Goal: Task Accomplishment & Management: Manage account settings

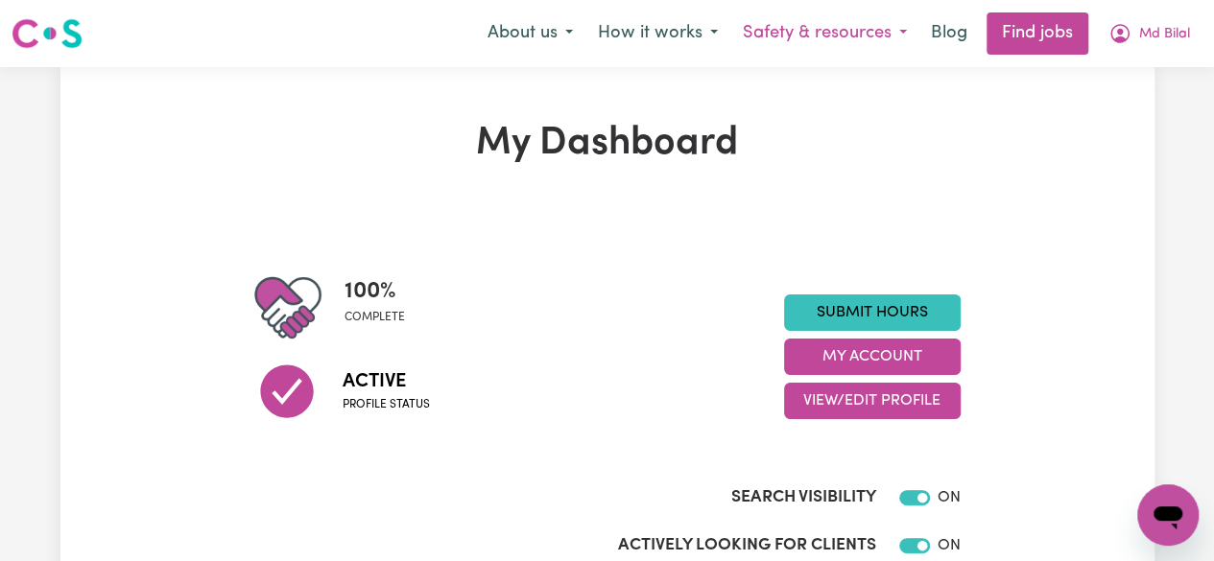
click at [787, 32] on button "Safety & resources" at bounding box center [824, 33] width 189 height 40
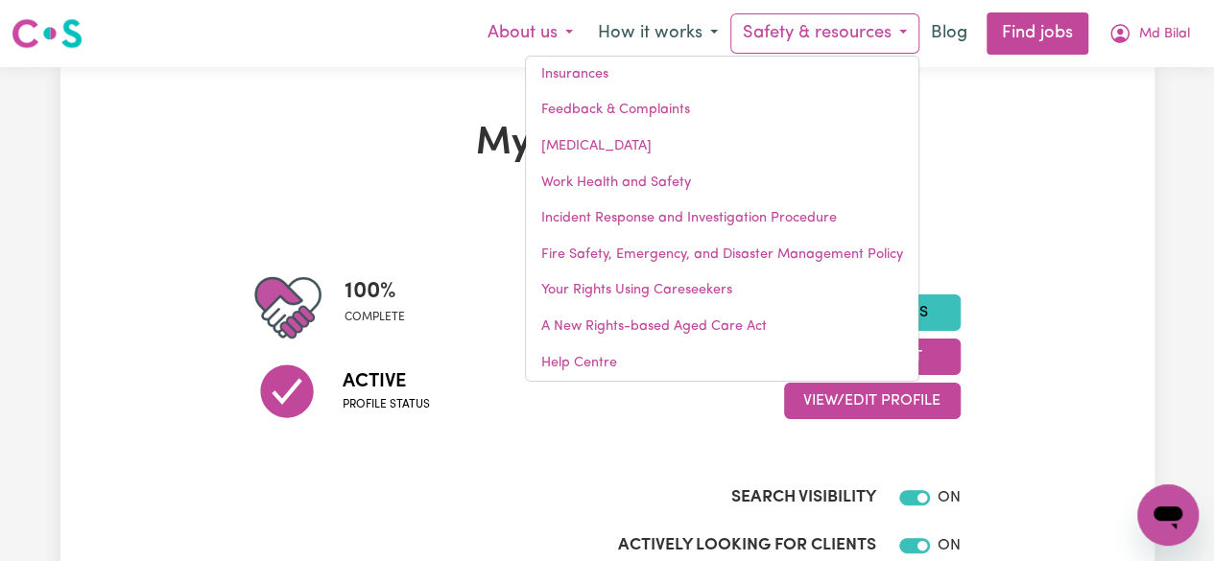
click at [530, 19] on button "About us" at bounding box center [530, 33] width 110 height 40
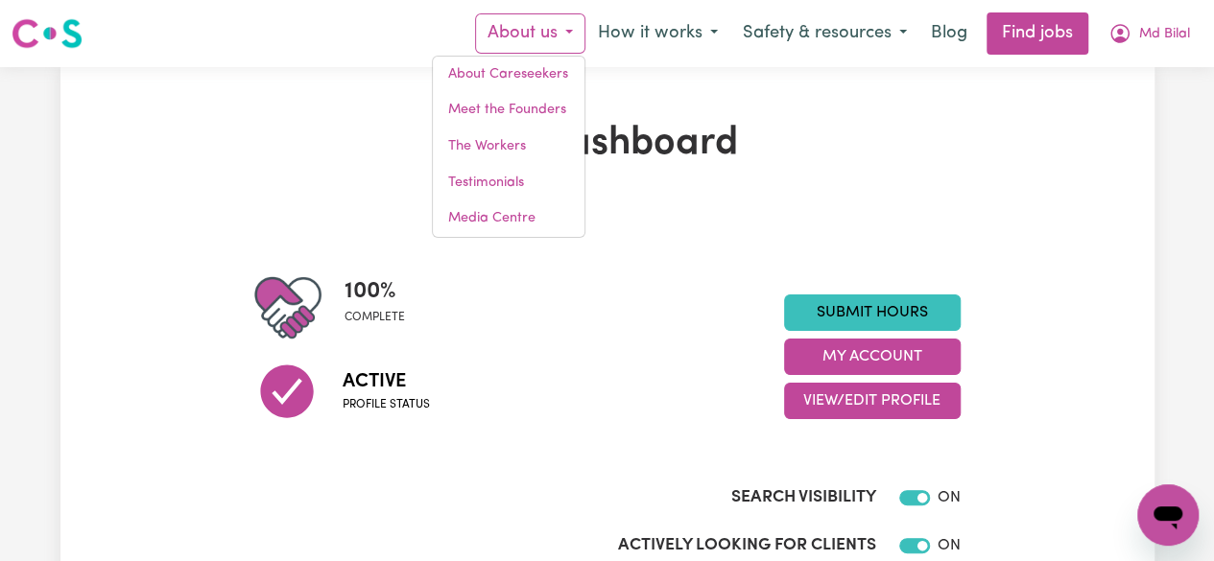
click at [530, 19] on button "About us" at bounding box center [530, 33] width 110 height 40
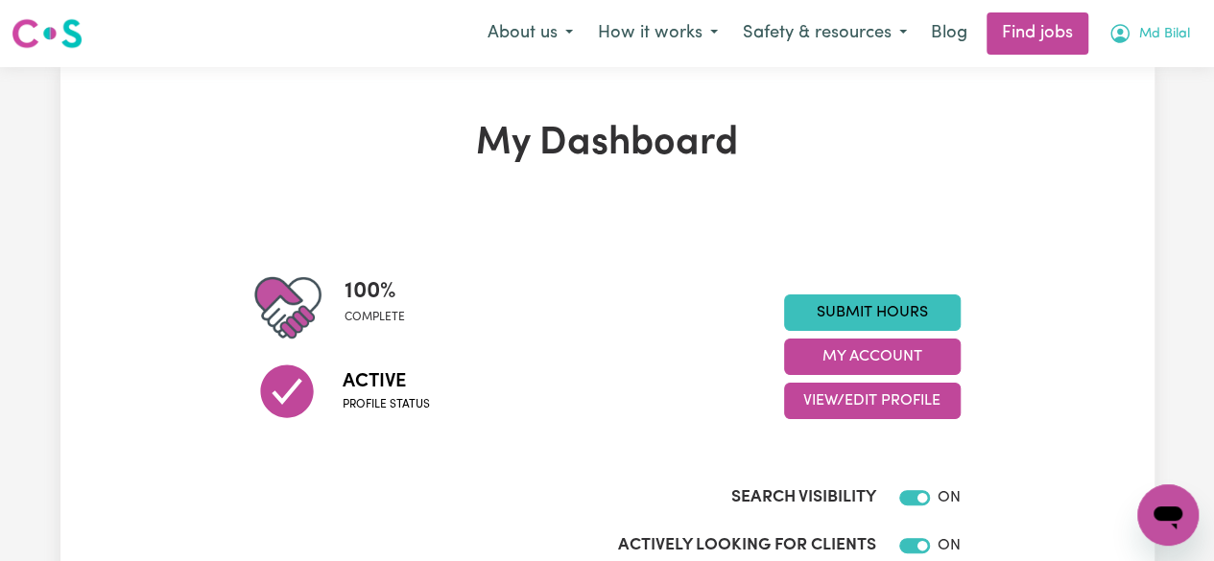
click at [1147, 27] on span "Md Bilal" at bounding box center [1164, 34] width 51 height 21
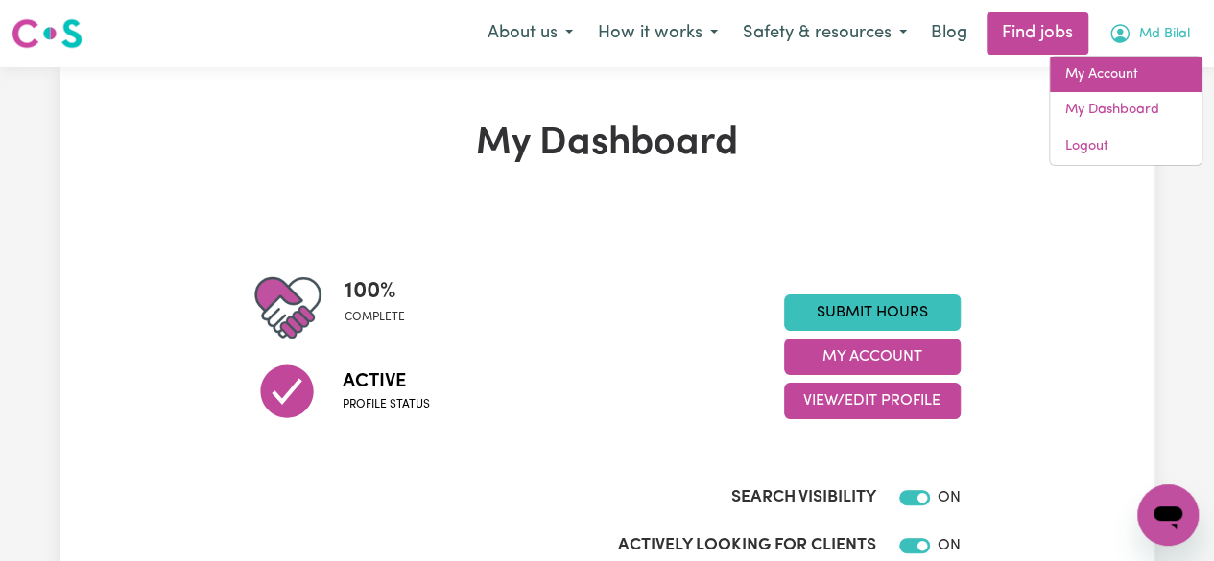
click at [1143, 62] on link "My Account" at bounding box center [1125, 75] width 152 height 36
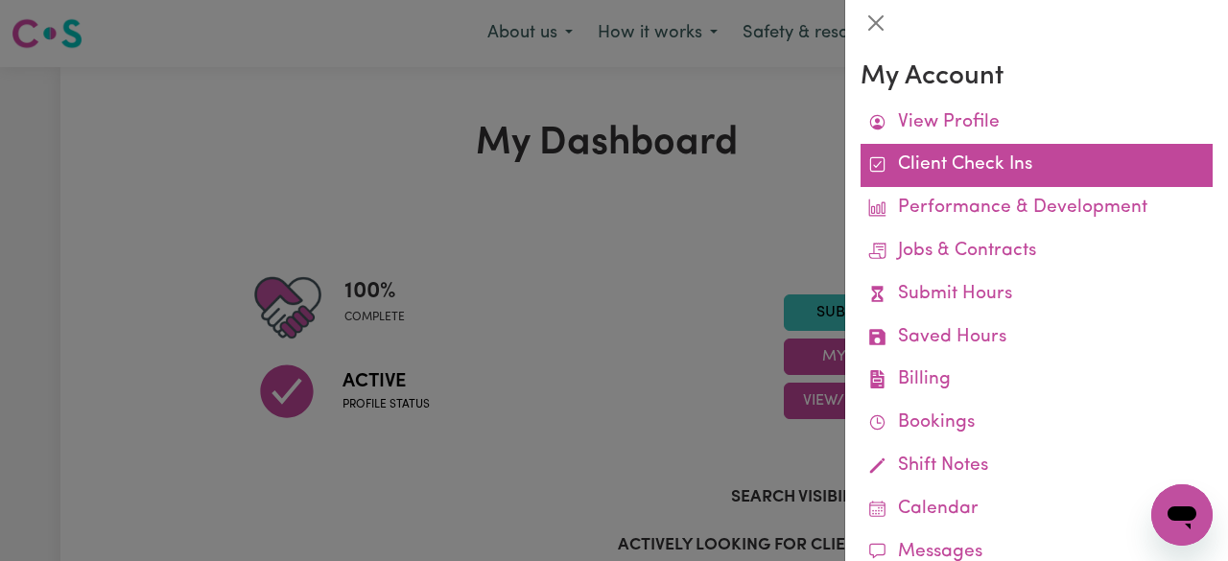
click at [950, 172] on link "Client Check Ins" at bounding box center [1036, 165] width 352 height 43
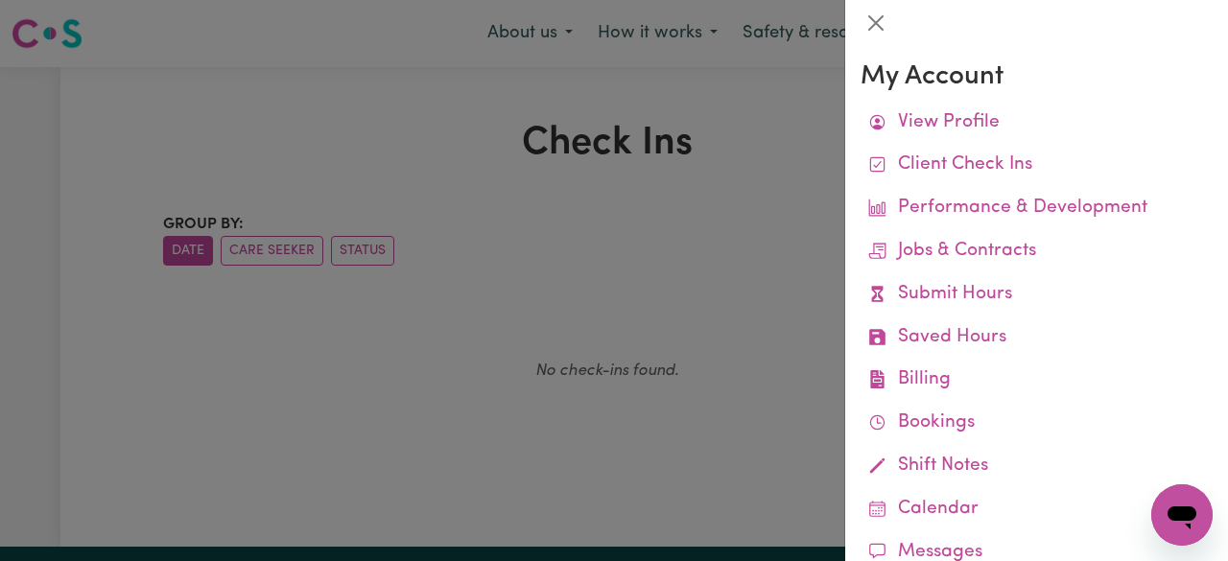
click at [493, 160] on div at bounding box center [614, 280] width 1228 height 561
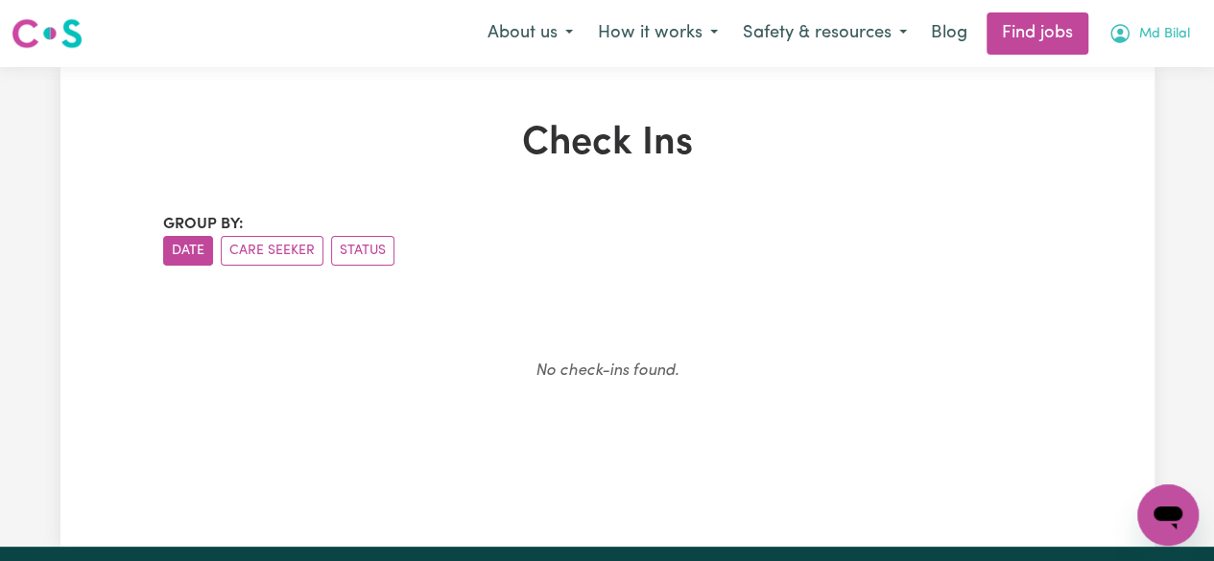
click at [1151, 29] on span "Md Bilal" at bounding box center [1164, 34] width 51 height 21
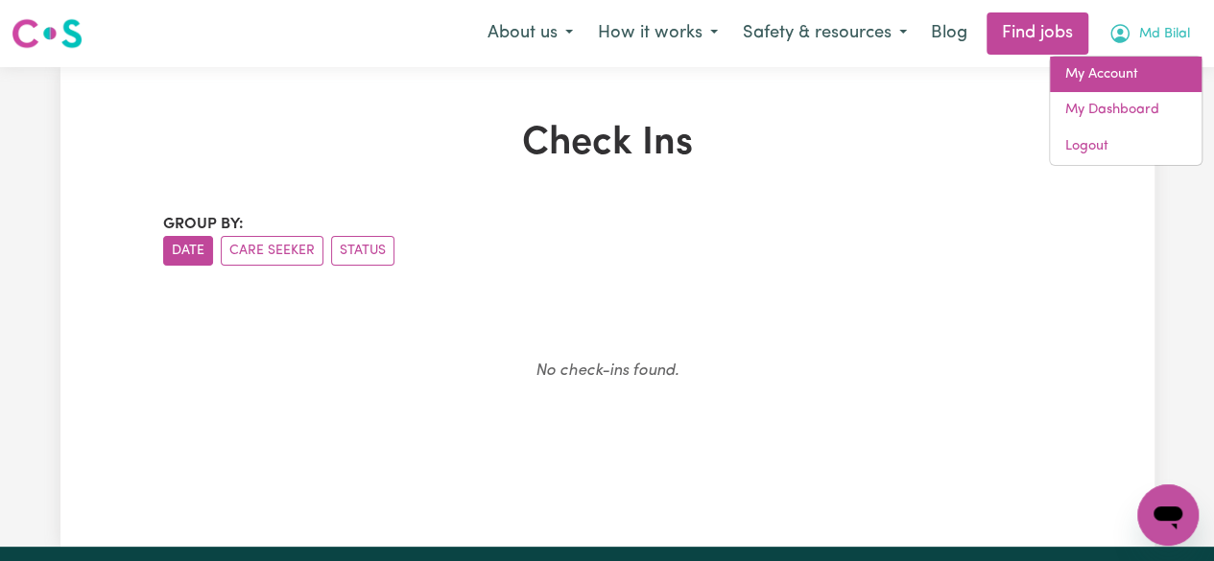
click at [1117, 57] on link "My Account" at bounding box center [1125, 75] width 152 height 36
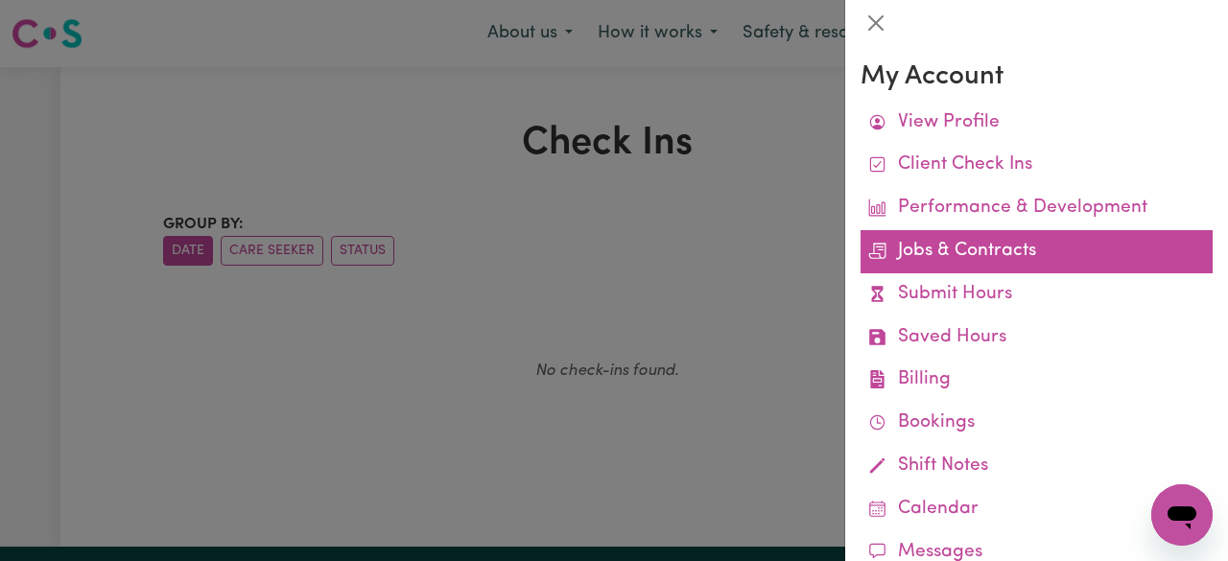
click at [952, 249] on link "Jobs & Contracts" at bounding box center [1036, 251] width 352 height 43
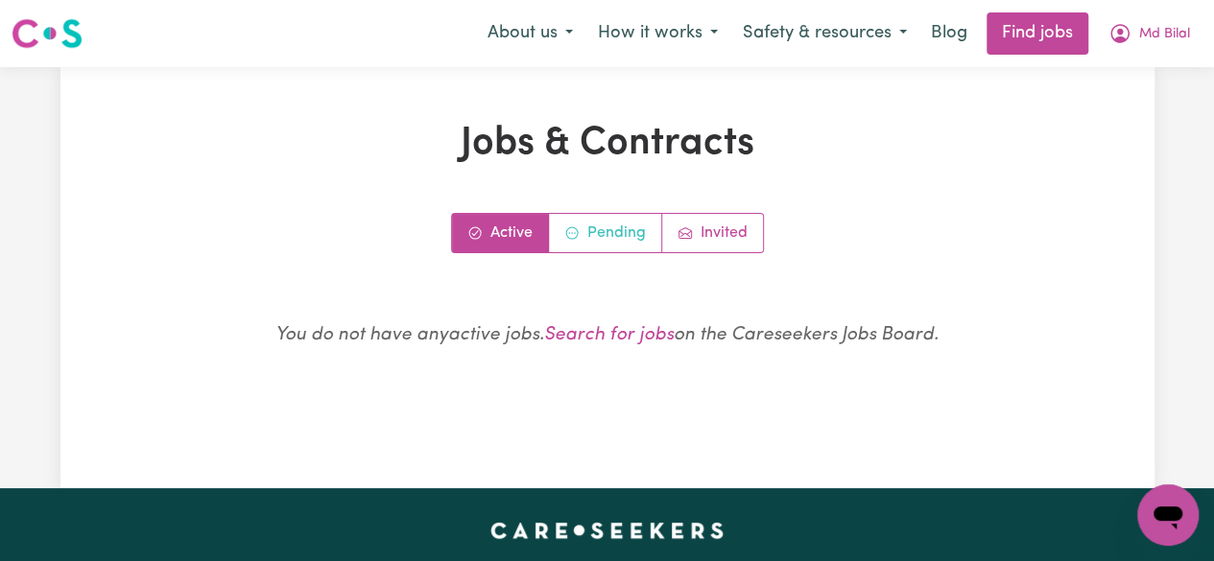
click at [639, 235] on link "Pending" at bounding box center [605, 233] width 113 height 38
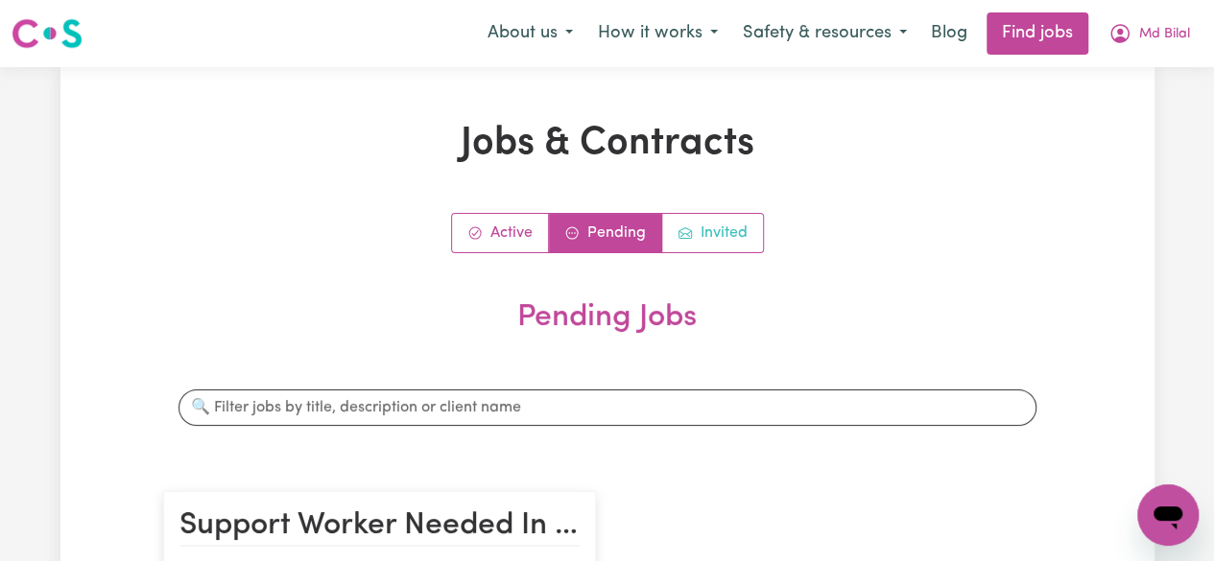
click at [679, 236] on icon "Job invitations" at bounding box center [684, 232] width 15 height 15
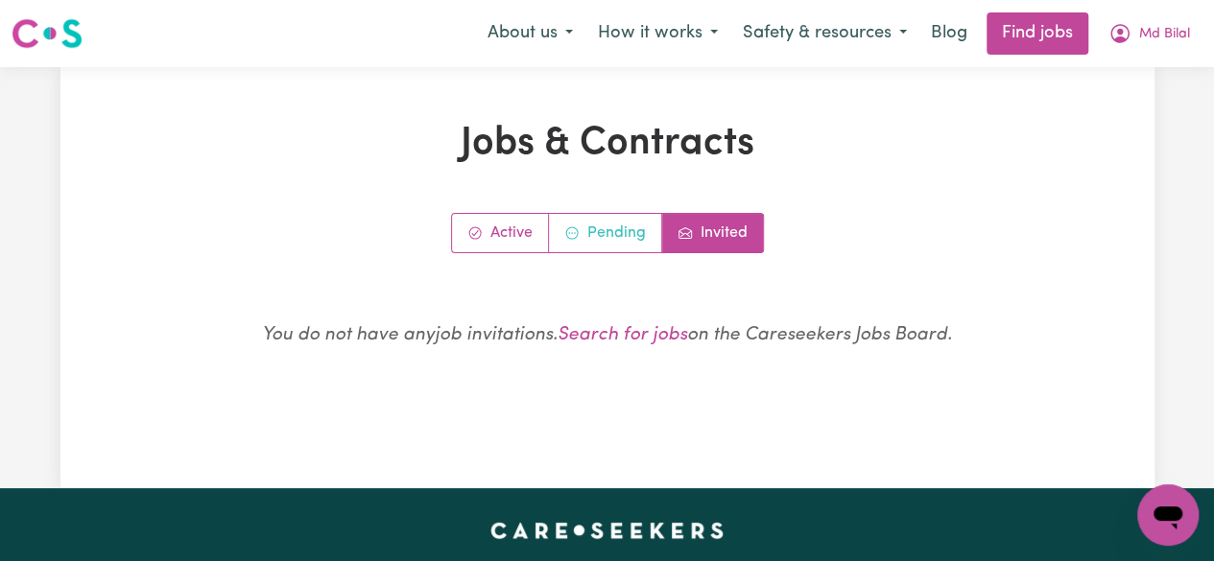
click at [630, 235] on link "Pending" at bounding box center [605, 233] width 113 height 38
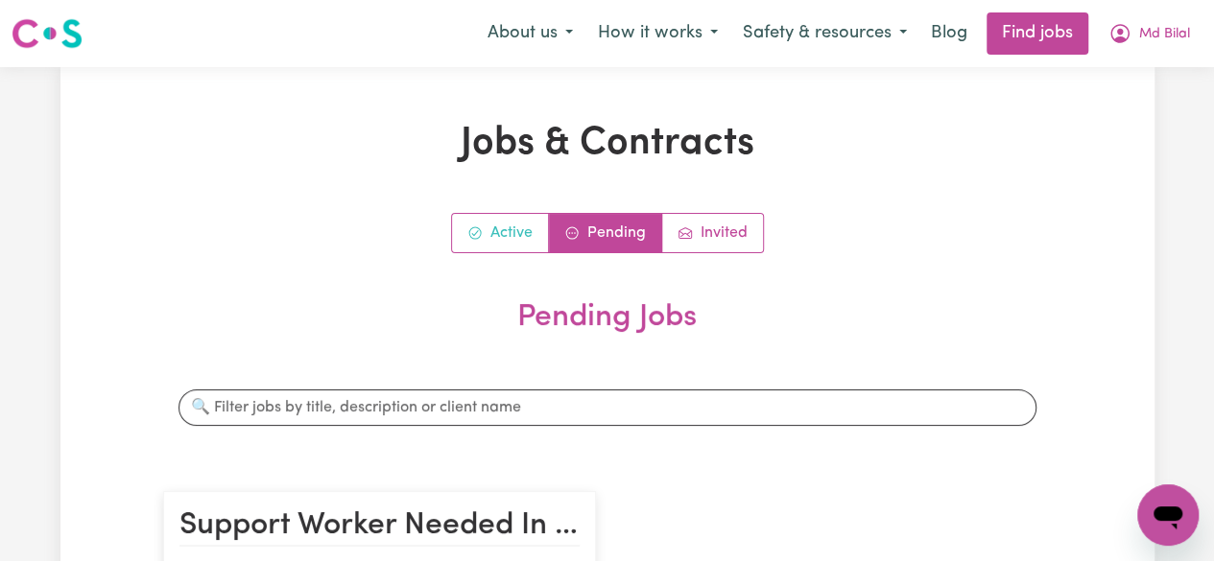
click at [545, 236] on link "Active" at bounding box center [500, 233] width 97 height 38
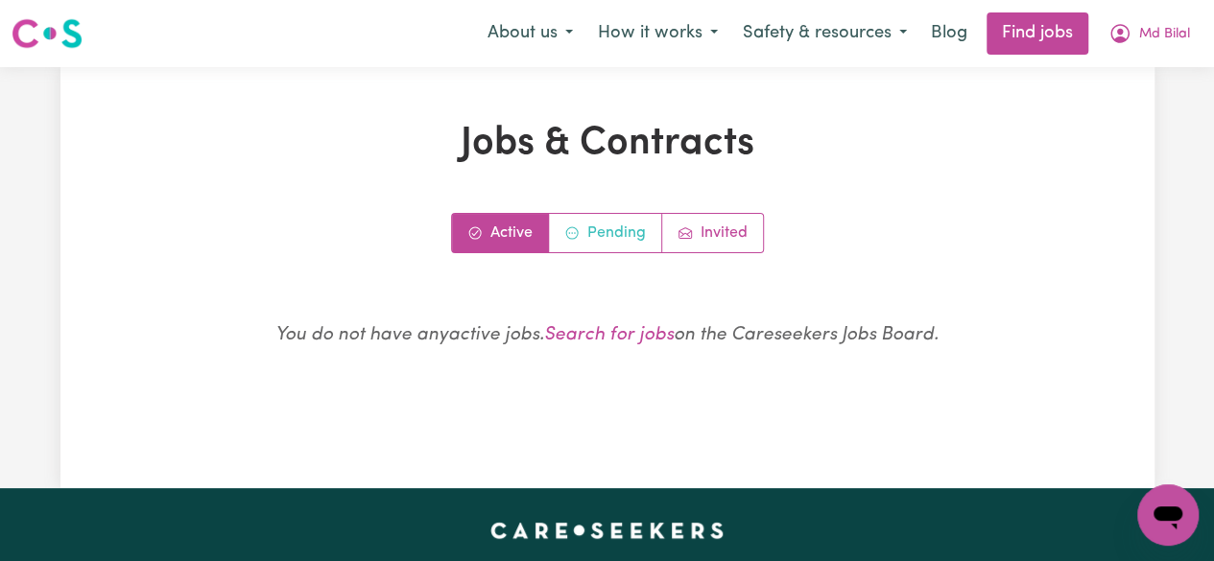
click at [614, 230] on link "Pending" at bounding box center [605, 233] width 113 height 38
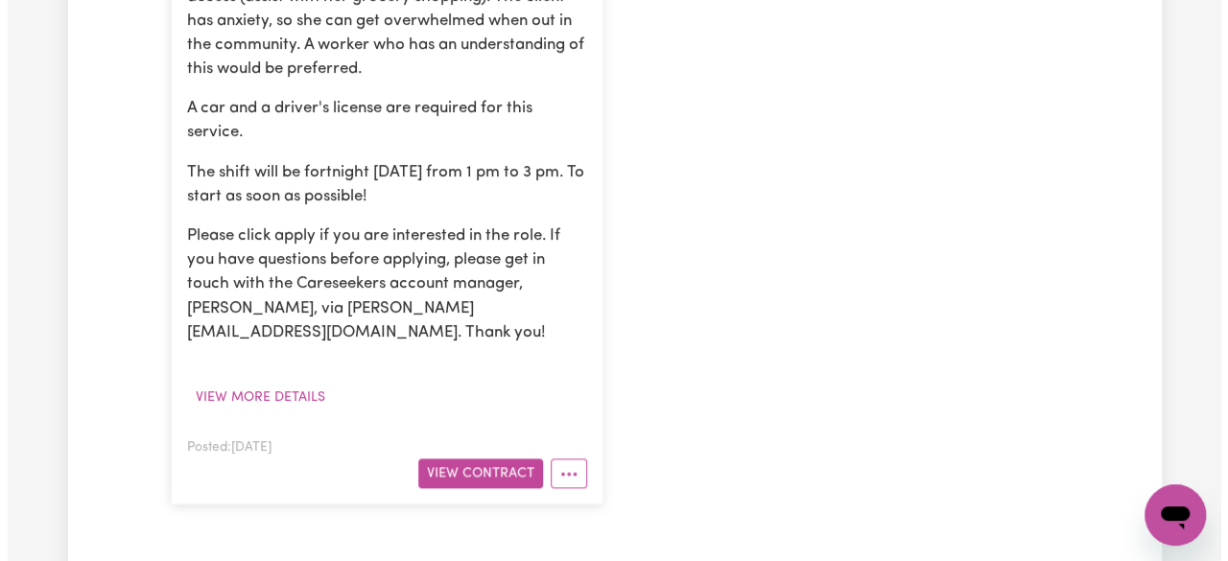
scroll to position [863, 0]
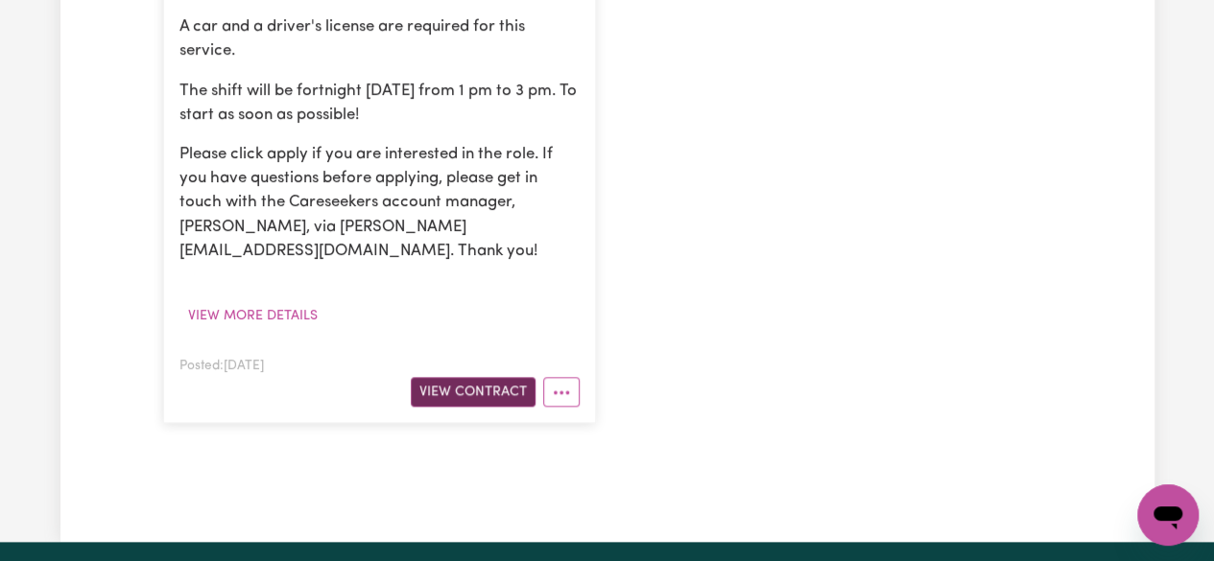
click at [456, 377] on button "View Contract" at bounding box center [473, 392] width 125 height 30
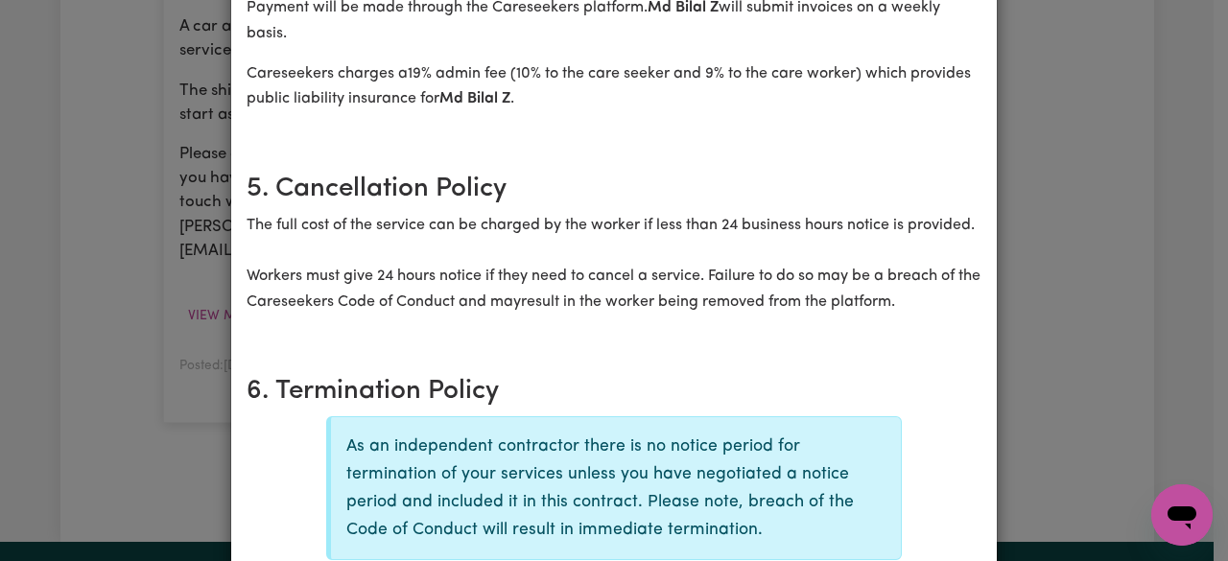
scroll to position [1247, 0]
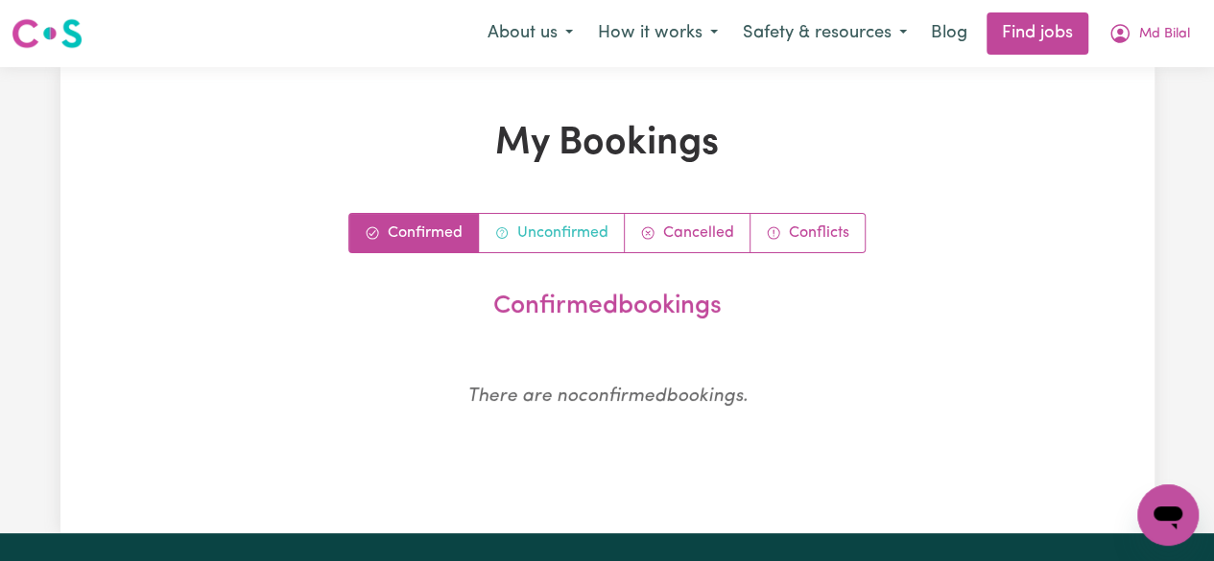
click at [560, 246] on link "Unconfirmed" at bounding box center [552, 233] width 146 height 38
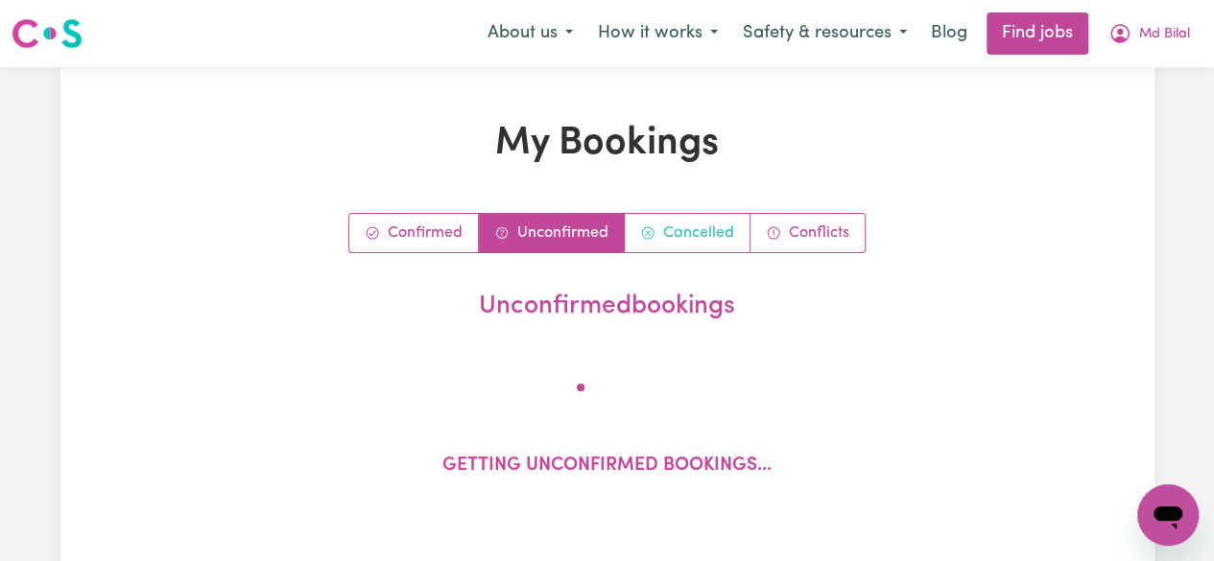
click at [695, 248] on link "Cancelled" at bounding box center [687, 233] width 126 height 38
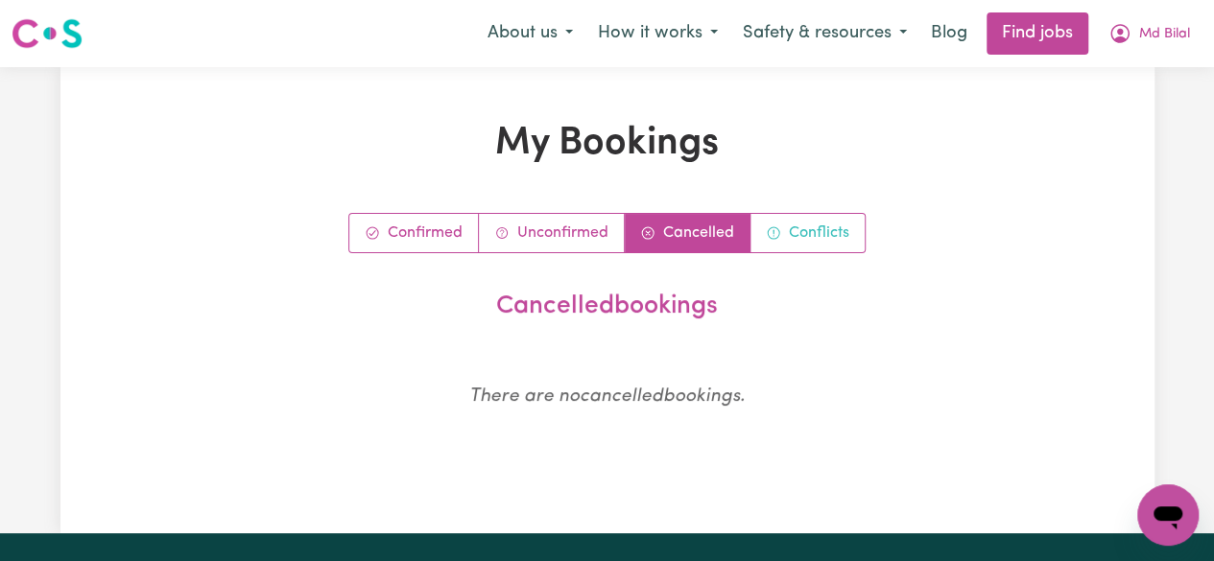
click at [766, 238] on icon "Conflict bookings" at bounding box center [773, 232] width 15 height 15
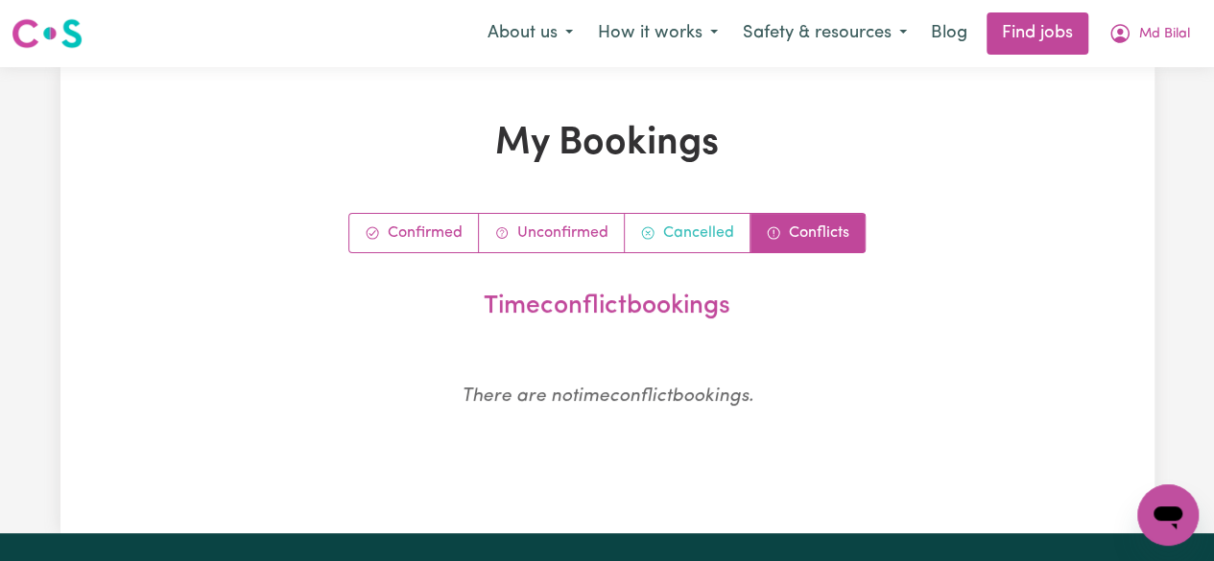
click at [695, 244] on link "Cancelled" at bounding box center [687, 233] width 126 height 38
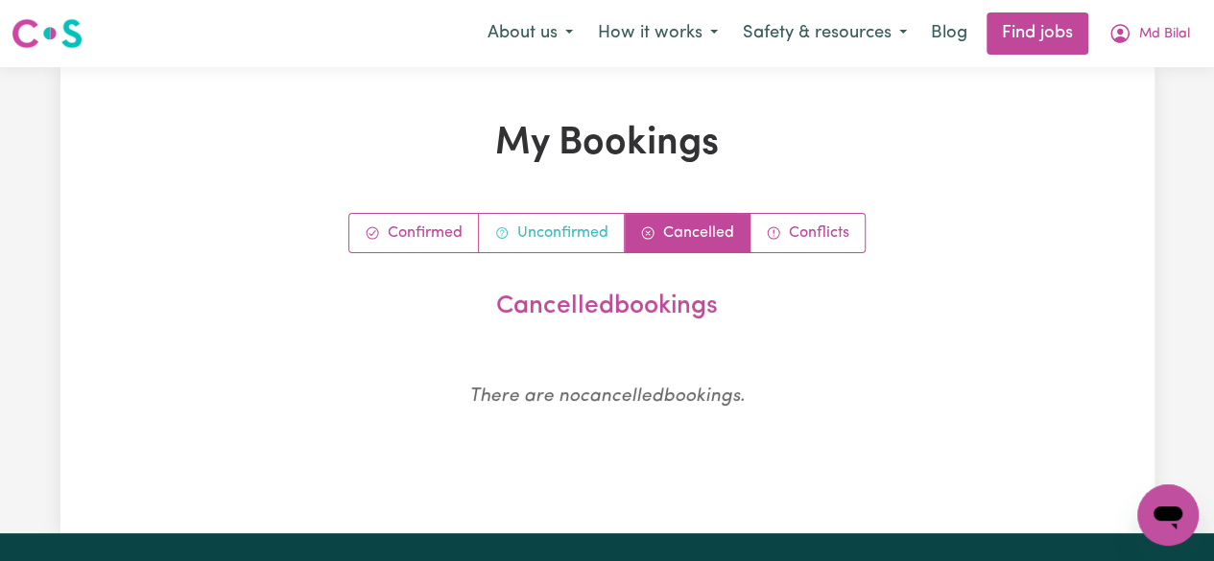
click at [546, 233] on link "Unconfirmed" at bounding box center [552, 233] width 146 height 38
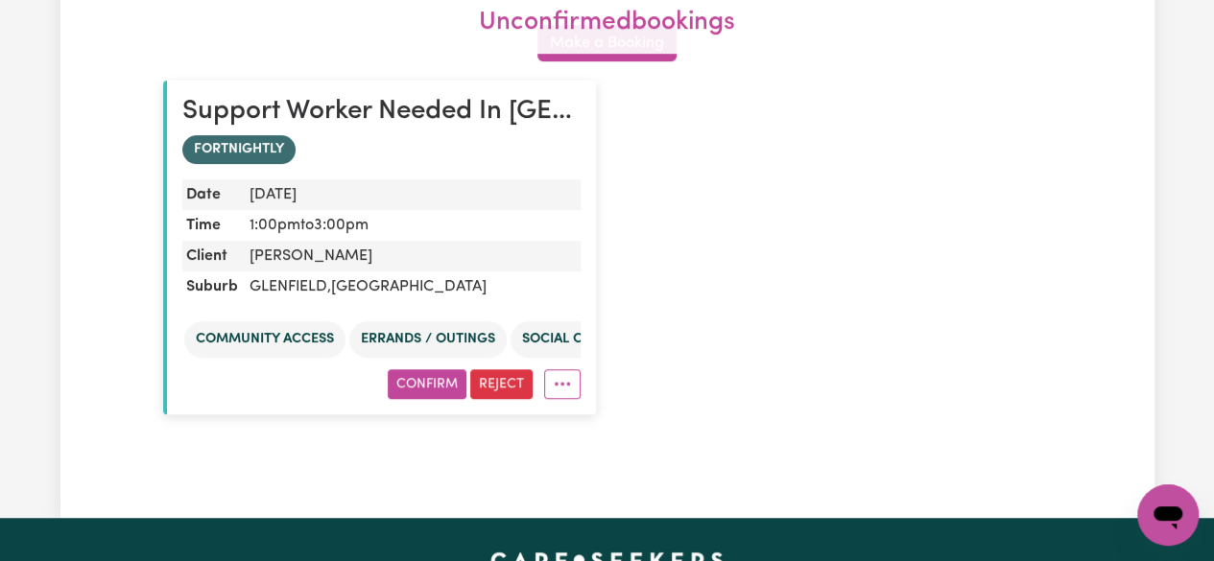
scroll to position [384, 0]
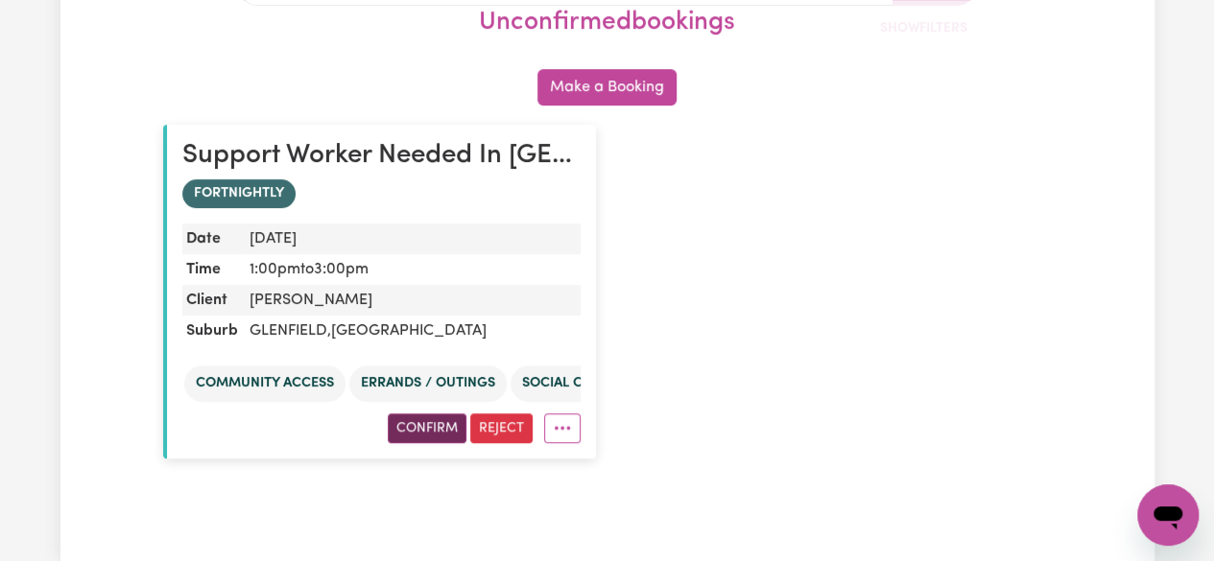
click at [425, 418] on button "Confirm" at bounding box center [427, 428] width 79 height 30
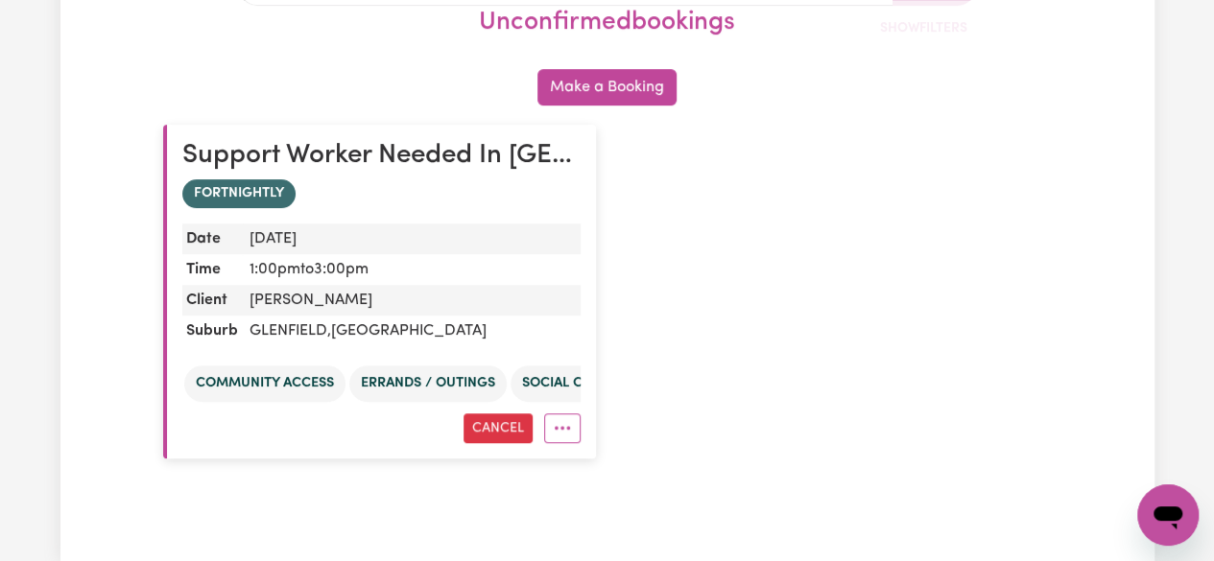
scroll to position [0, 0]
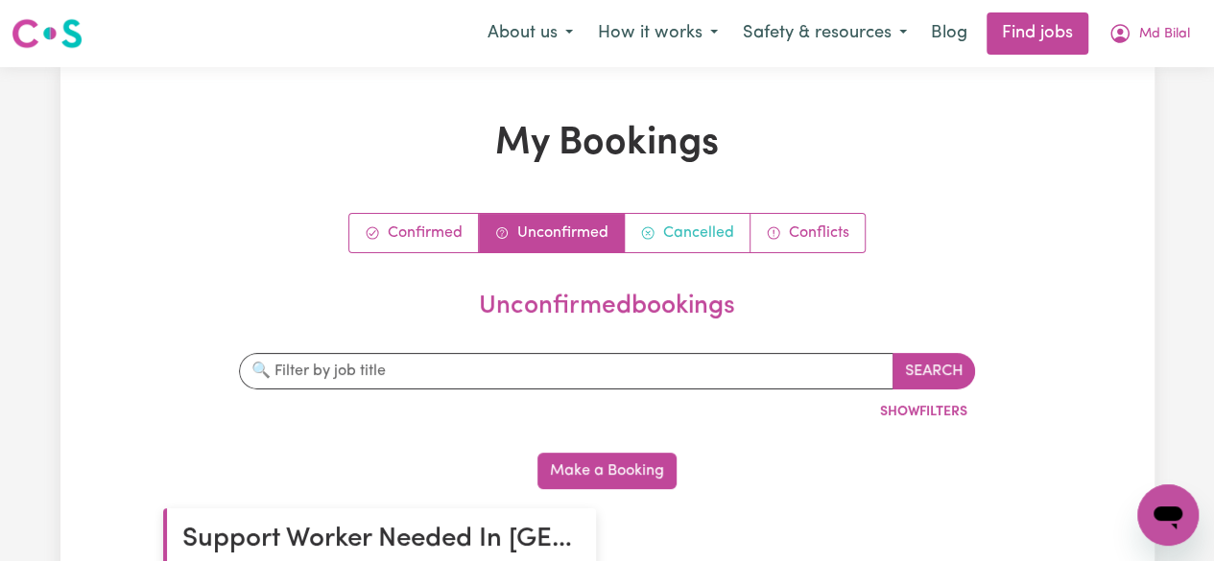
click at [702, 220] on link "Cancelled" at bounding box center [687, 233] width 126 height 38
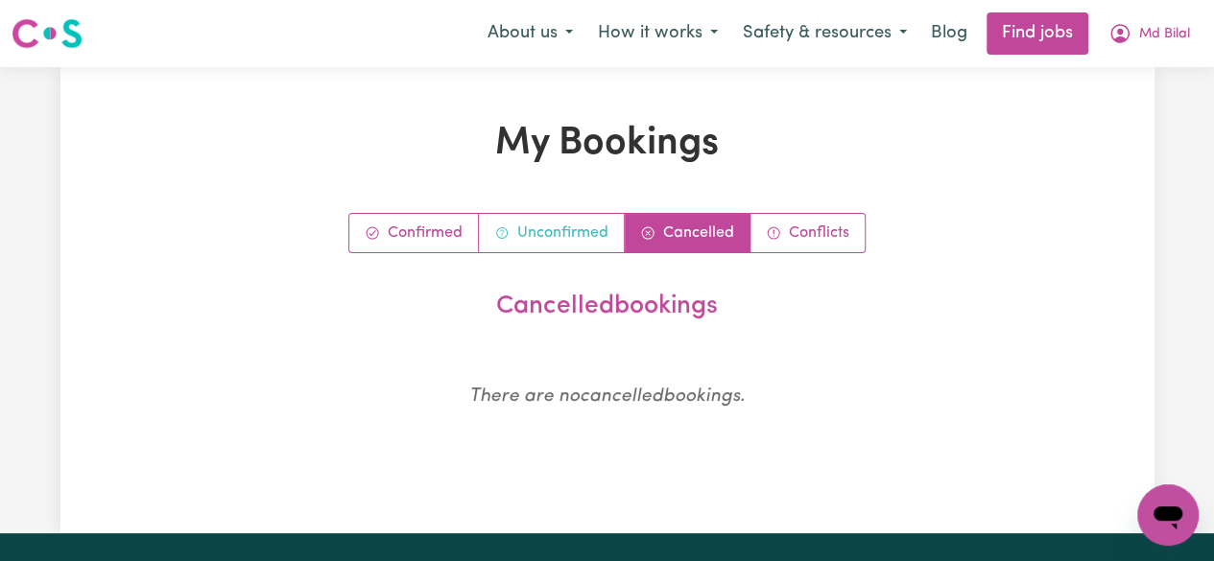
click at [601, 222] on link "Unconfirmed" at bounding box center [552, 233] width 146 height 38
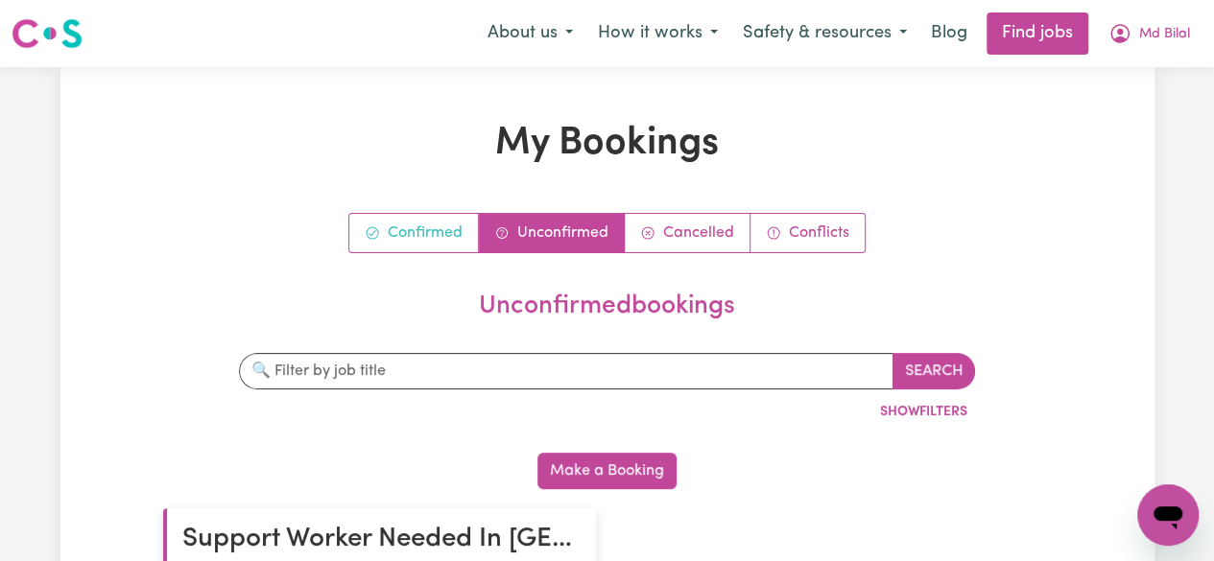
click at [420, 220] on link "Confirmed" at bounding box center [414, 233] width 130 height 38
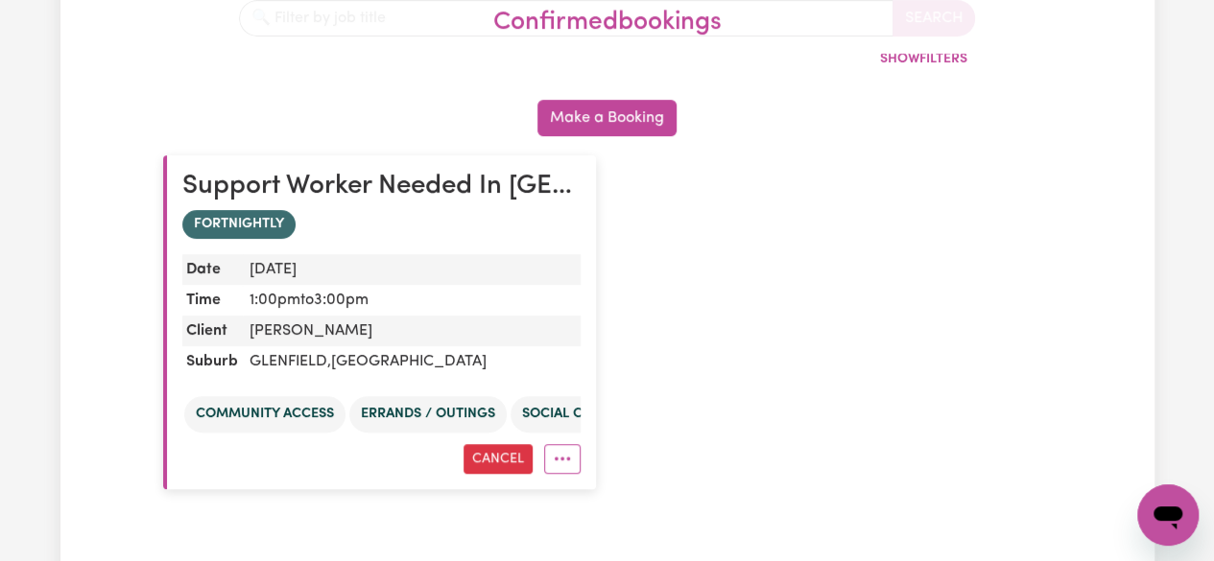
scroll to position [384, 0]
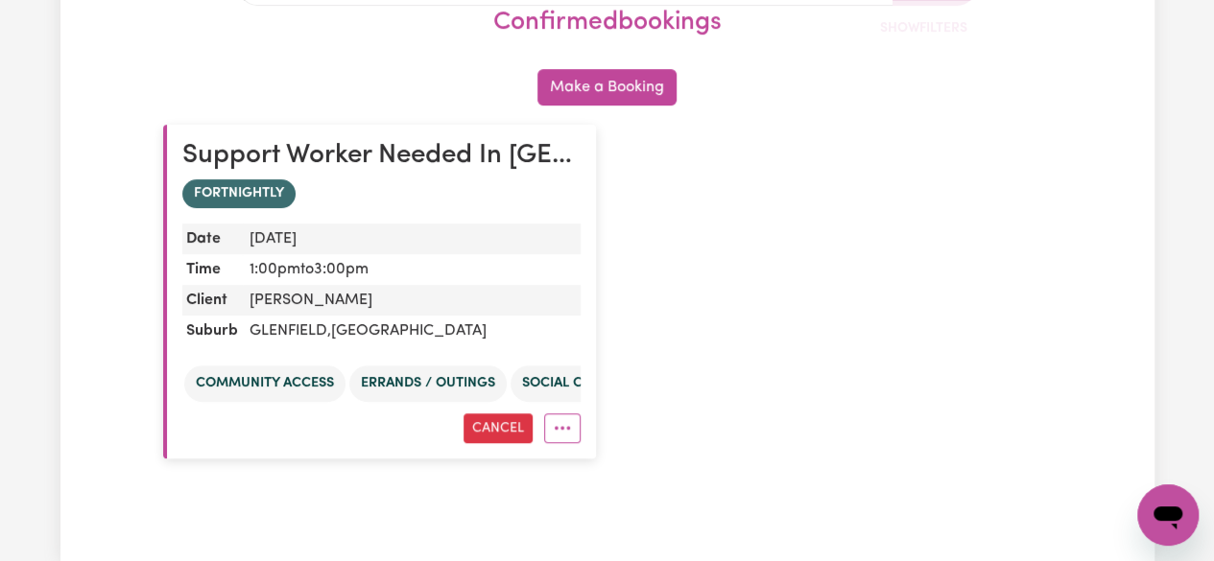
click at [226, 181] on span "FORTNIGHTLY" at bounding box center [238, 193] width 113 height 29
click at [267, 163] on h2 "Support Worker Needed In [GEOGRAPHIC_DATA], [GEOGRAPHIC_DATA]" at bounding box center [381, 156] width 398 height 33
click at [297, 141] on h2 "Support Worker Needed In [GEOGRAPHIC_DATA], [GEOGRAPHIC_DATA]" at bounding box center [381, 156] width 398 height 33
click at [541, 289] on dd "[PERSON_NAME]" at bounding box center [411, 300] width 339 height 31
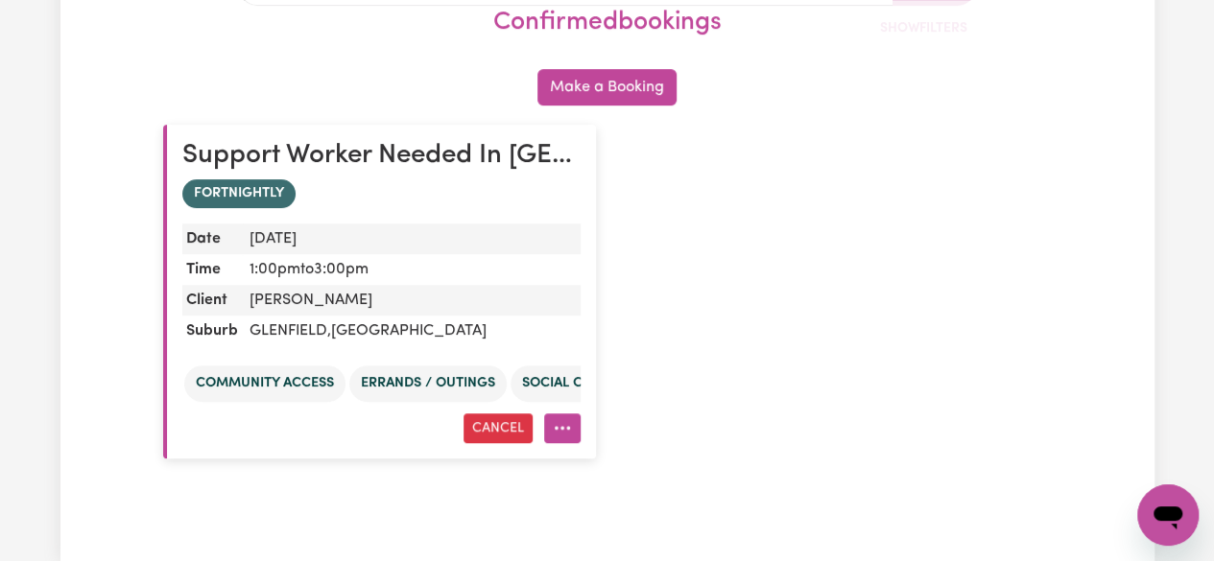
click at [571, 433] on button "More options" at bounding box center [562, 428] width 36 height 30
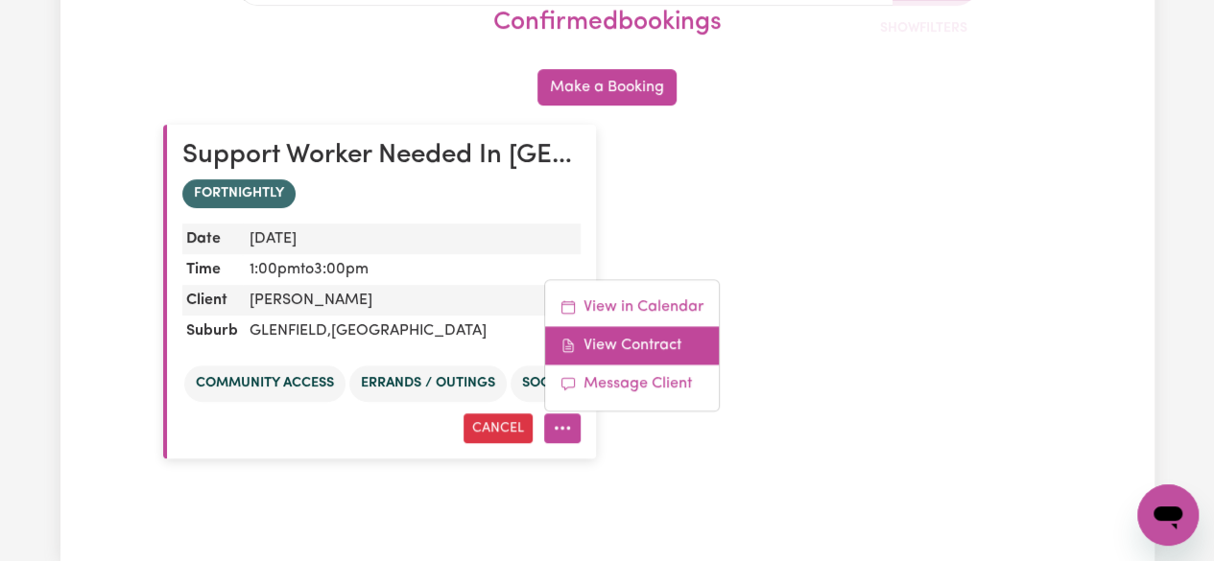
click at [624, 356] on link "View Contract" at bounding box center [632, 345] width 174 height 38
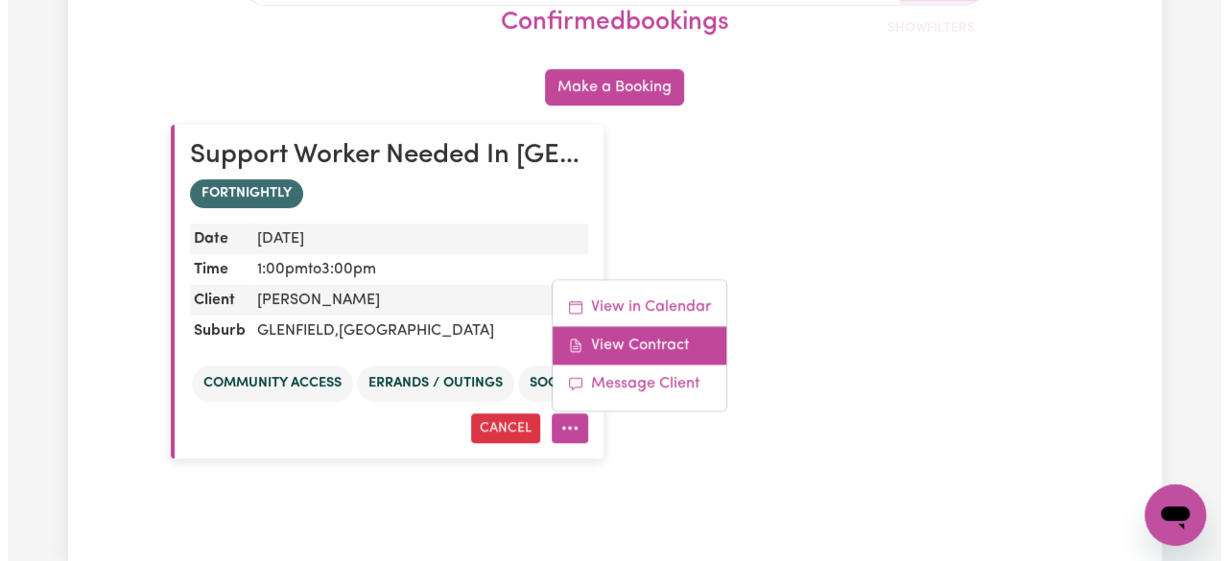
scroll to position [0, 0]
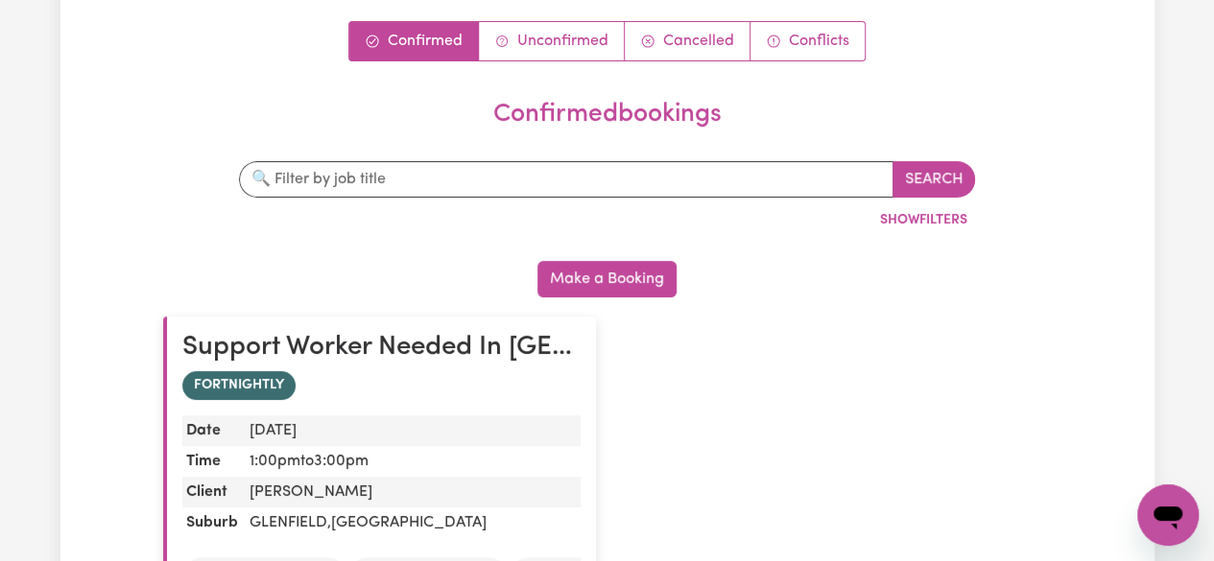
scroll to position [384, 0]
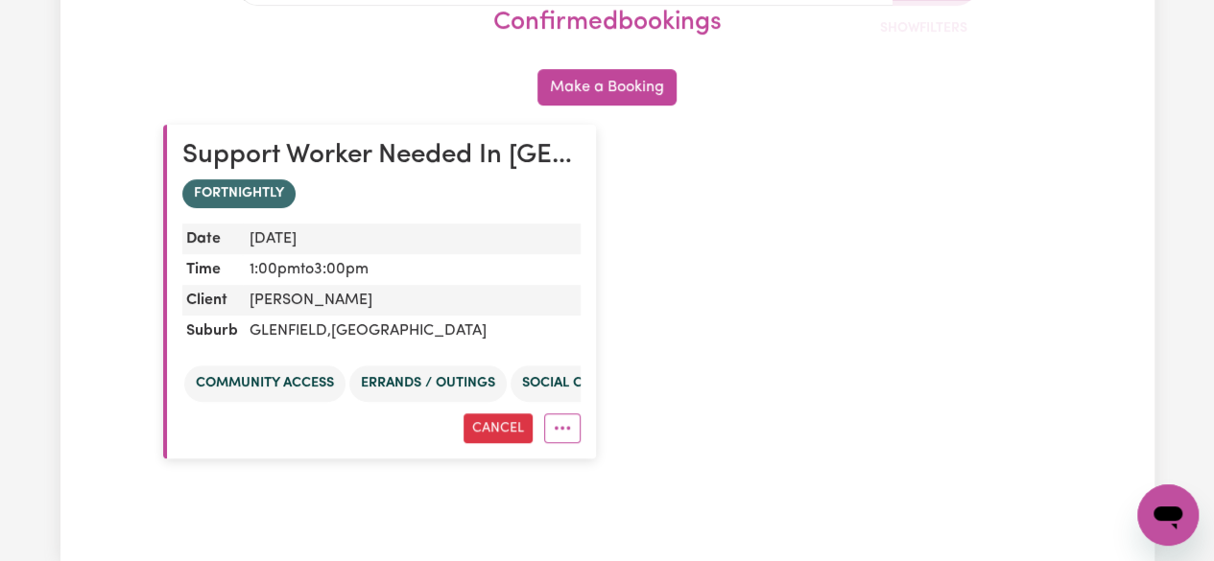
click at [581, 422] on article "Support Worker Needed In Glenfield, NSW FORTNIGHTLY Date Thu, 14 Aug, 2025 Time…" at bounding box center [379, 292] width 433 height 334
click at [566, 432] on icon "More options" at bounding box center [562, 427] width 19 height 19
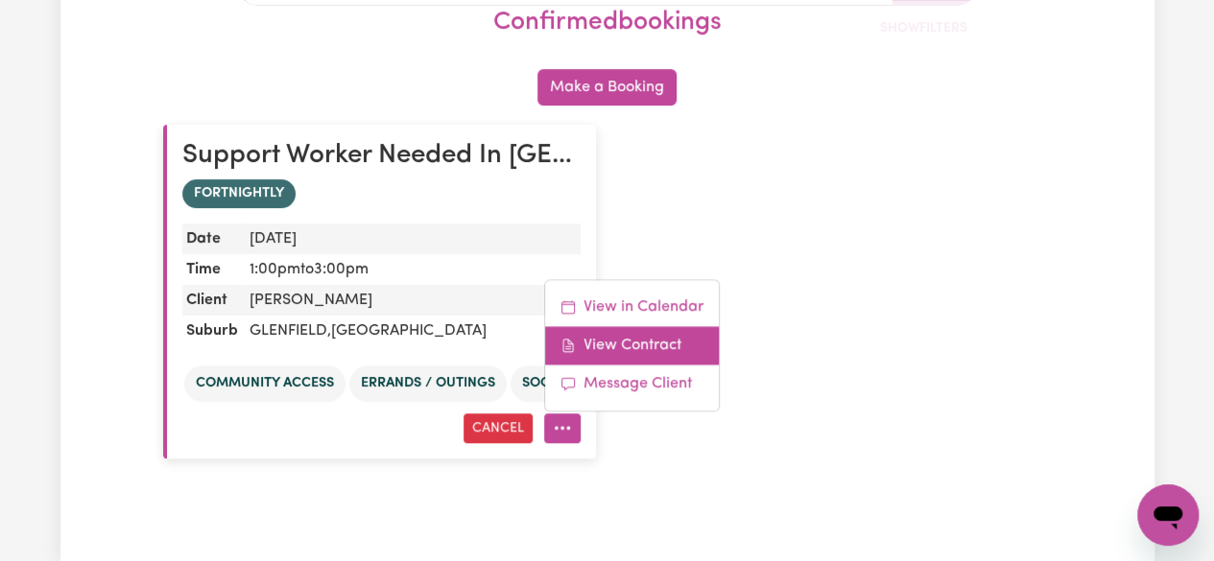
click at [602, 332] on link "View Contract" at bounding box center [632, 345] width 174 height 38
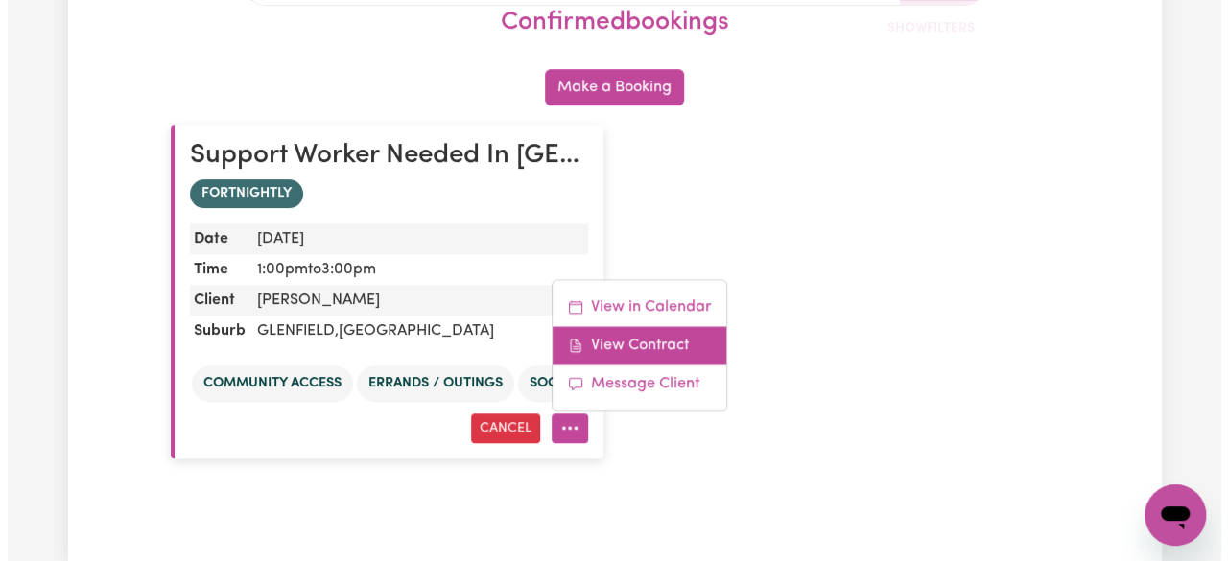
scroll to position [0, 0]
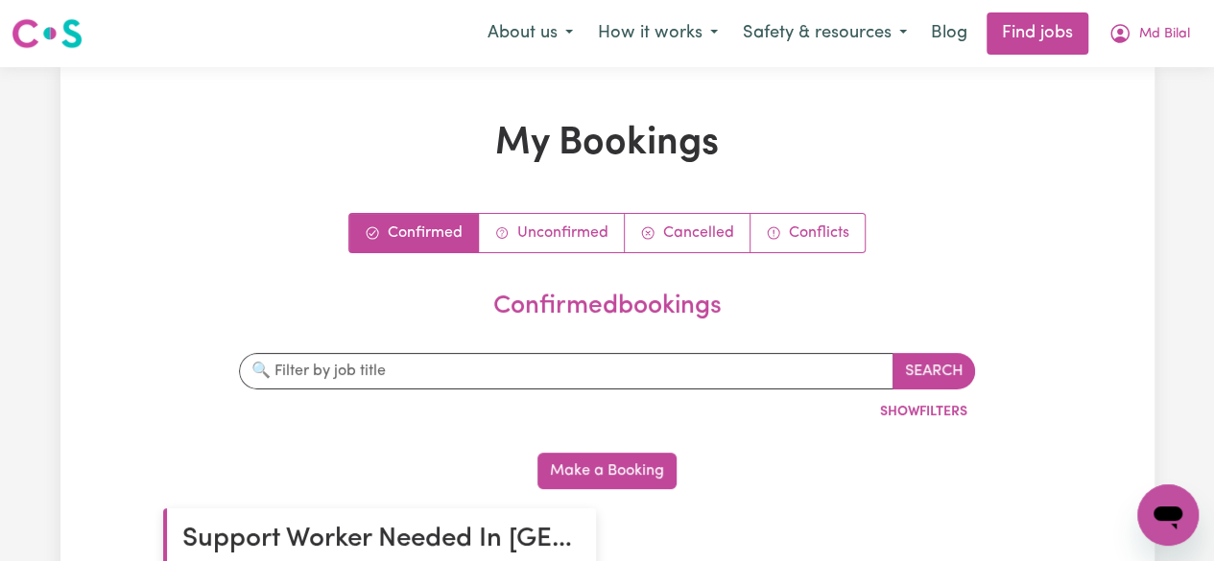
click at [59, 6] on nav "Menu About us How it works Safety & resources Blog Find jobs Md Bilal" at bounding box center [607, 33] width 1214 height 67
click at [59, 25] on img at bounding box center [47, 33] width 71 height 35
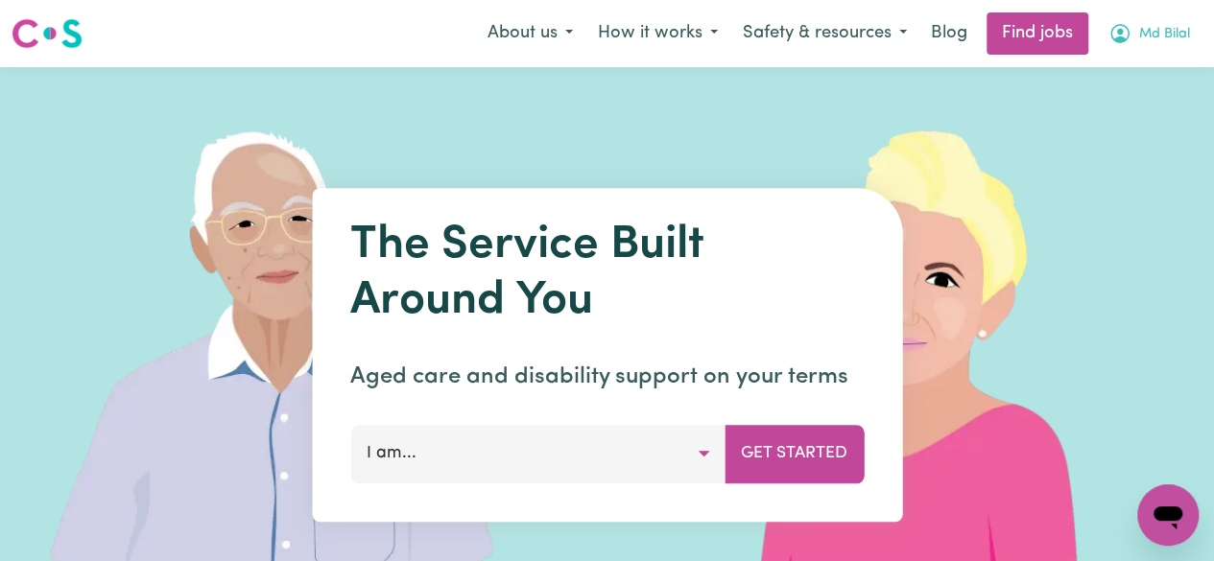
click at [1168, 30] on span "Md Bilal" at bounding box center [1164, 34] width 51 height 21
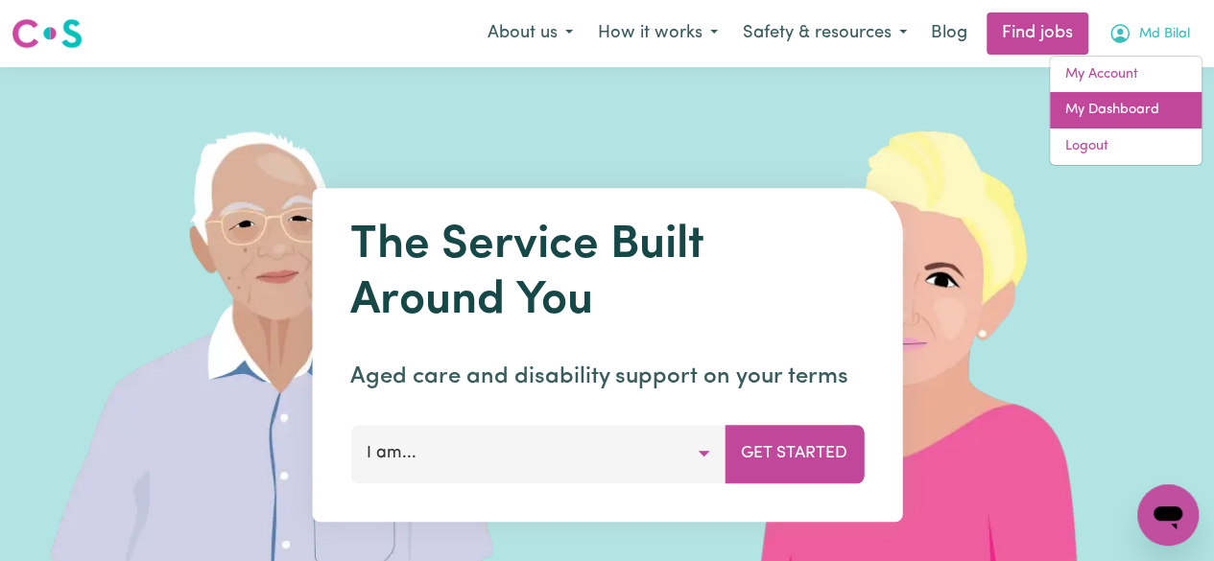
click at [1137, 97] on link "My Dashboard" at bounding box center [1125, 110] width 152 height 36
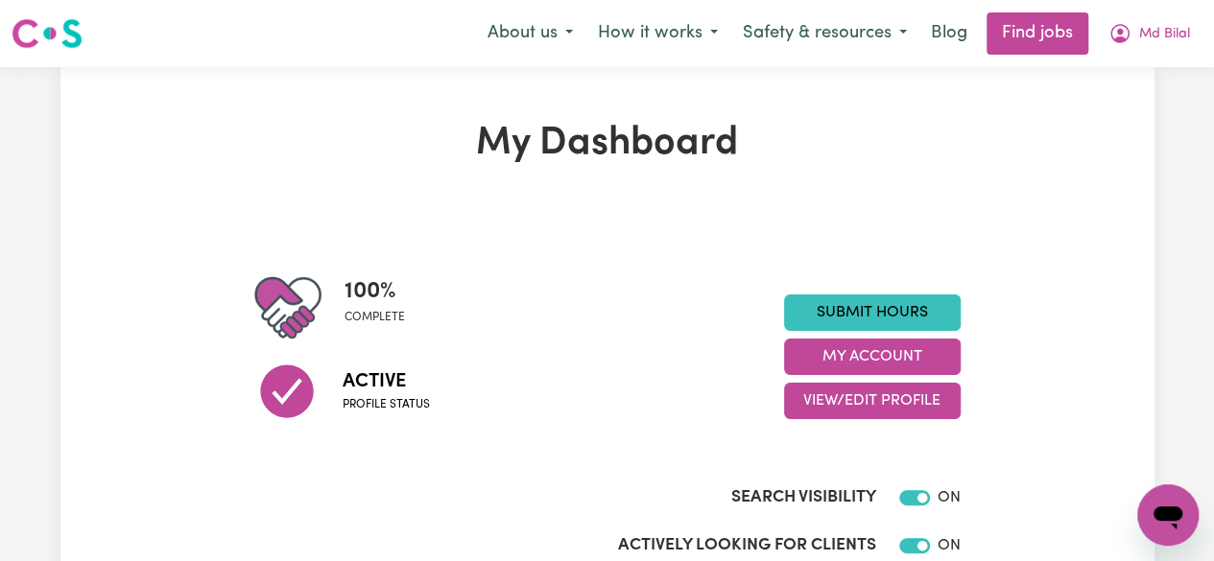
click at [1111, 5] on nav "Menu About us How it works Safety & resources Blog Find jobs Md Bilal" at bounding box center [607, 33] width 1214 height 67
click at [1118, 28] on icon "My Account" at bounding box center [1119, 33] width 23 height 23
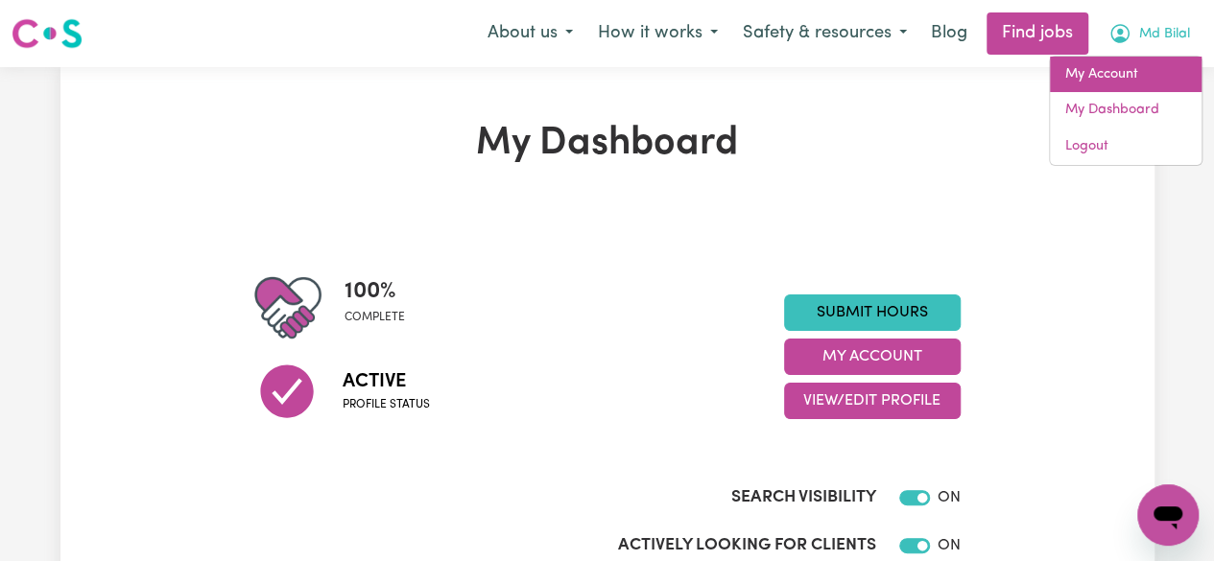
click at [1112, 64] on link "My Account" at bounding box center [1125, 75] width 152 height 36
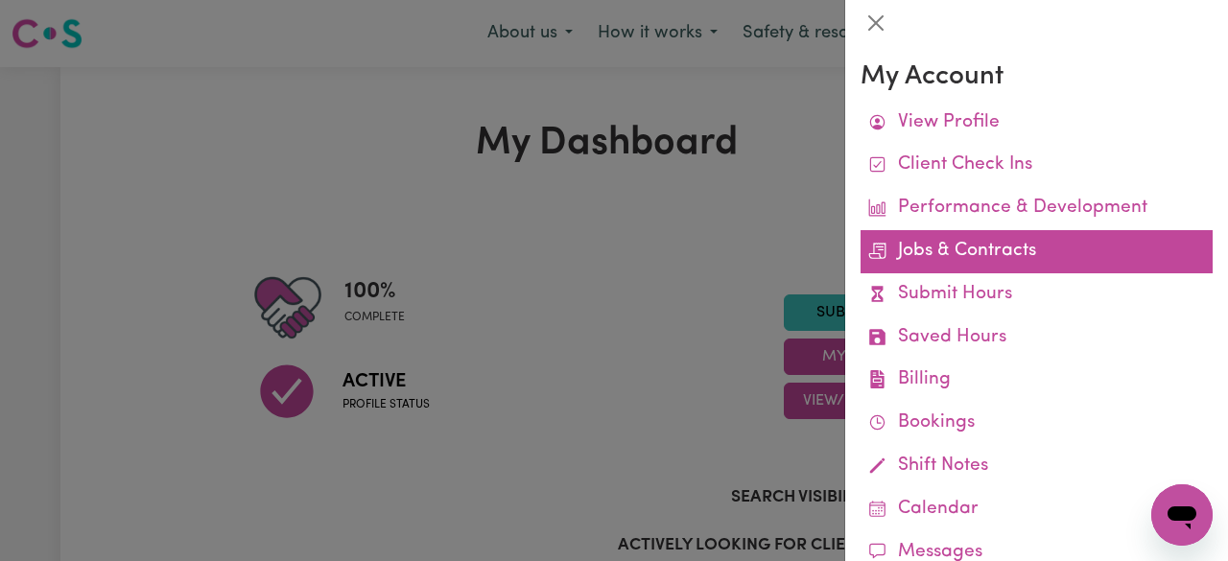
click at [929, 233] on link "Jobs & Contracts" at bounding box center [1036, 251] width 352 height 43
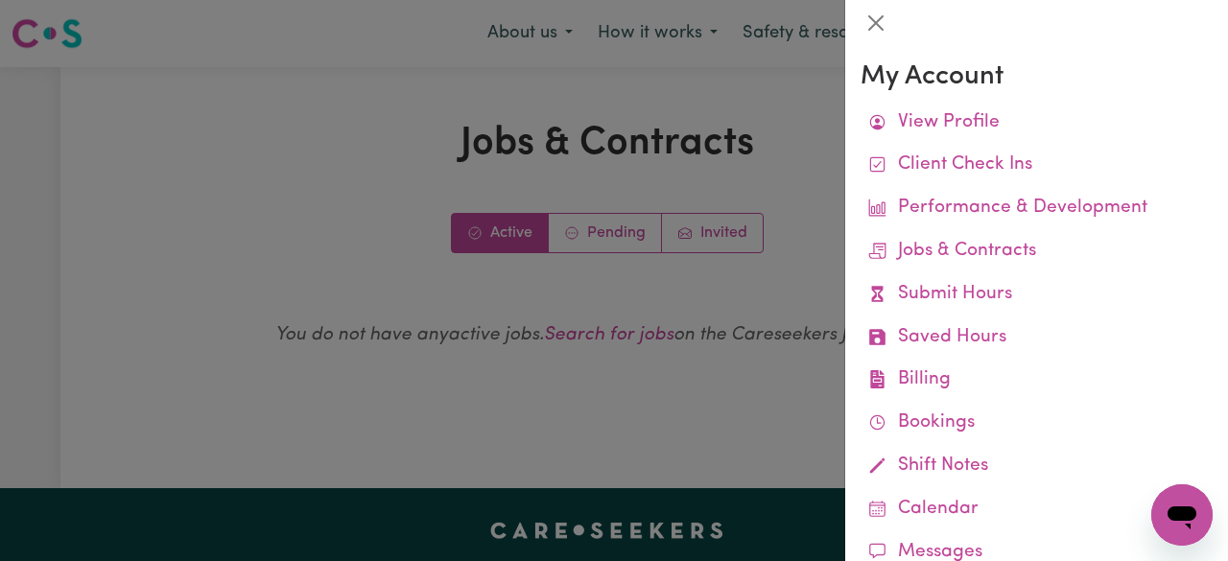
click at [676, 110] on div at bounding box center [614, 280] width 1228 height 561
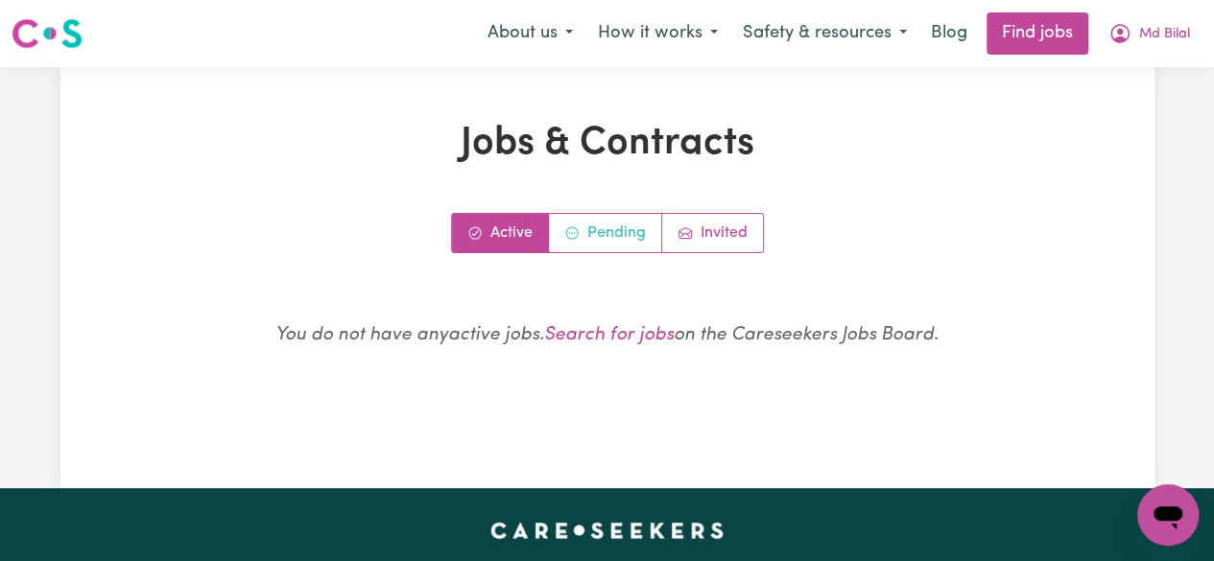
click at [568, 216] on link "Pending" at bounding box center [605, 233] width 113 height 38
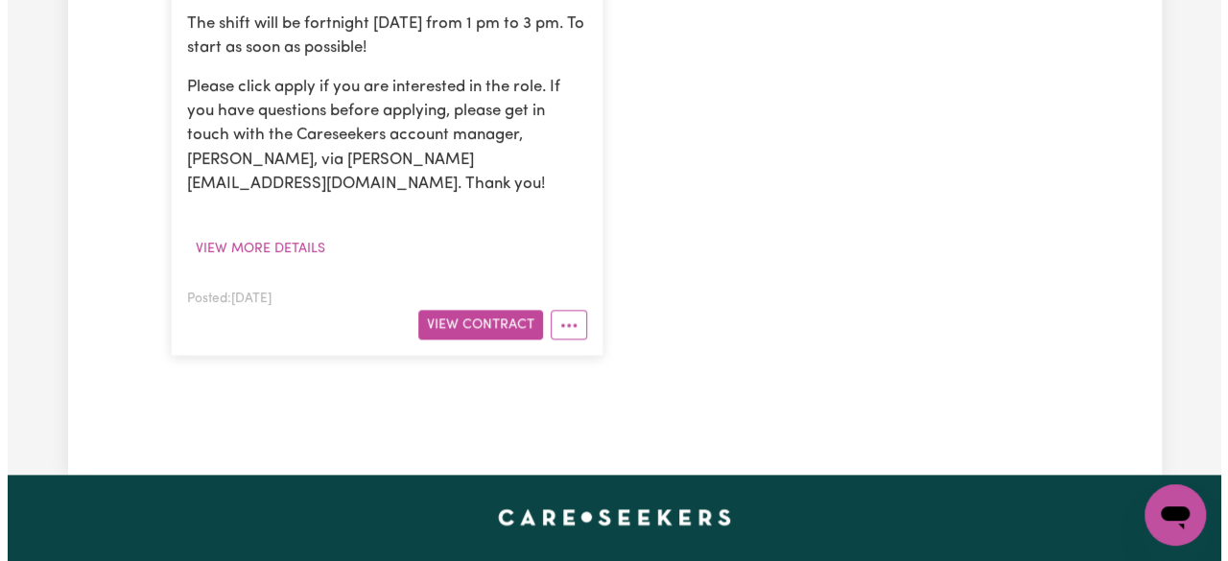
scroll to position [959, 0]
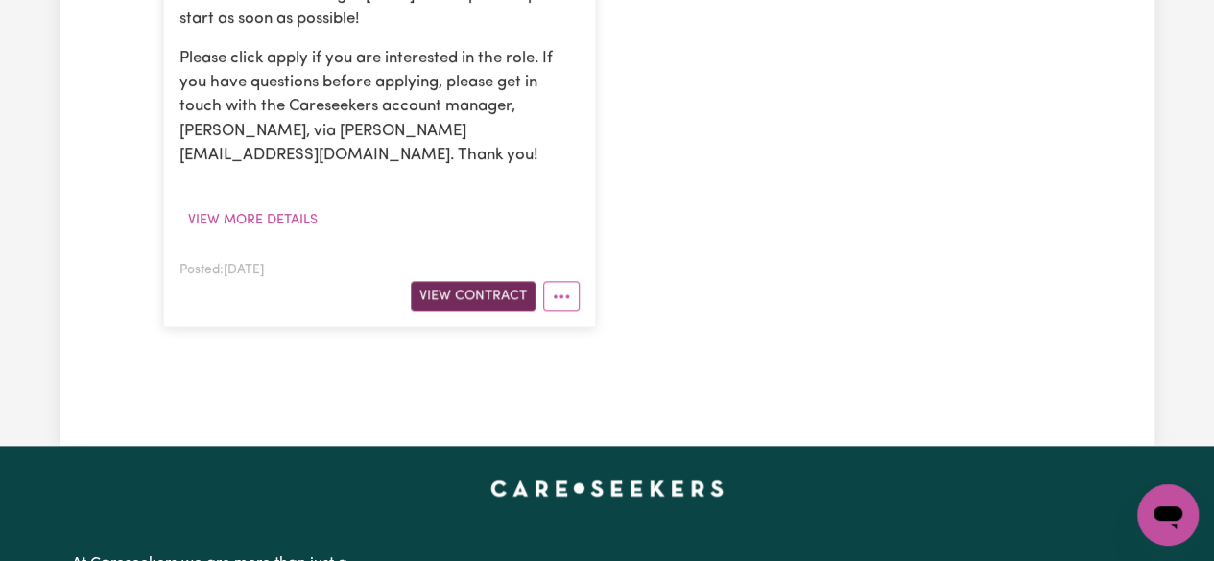
click at [470, 281] on button "View Contract" at bounding box center [473, 296] width 125 height 30
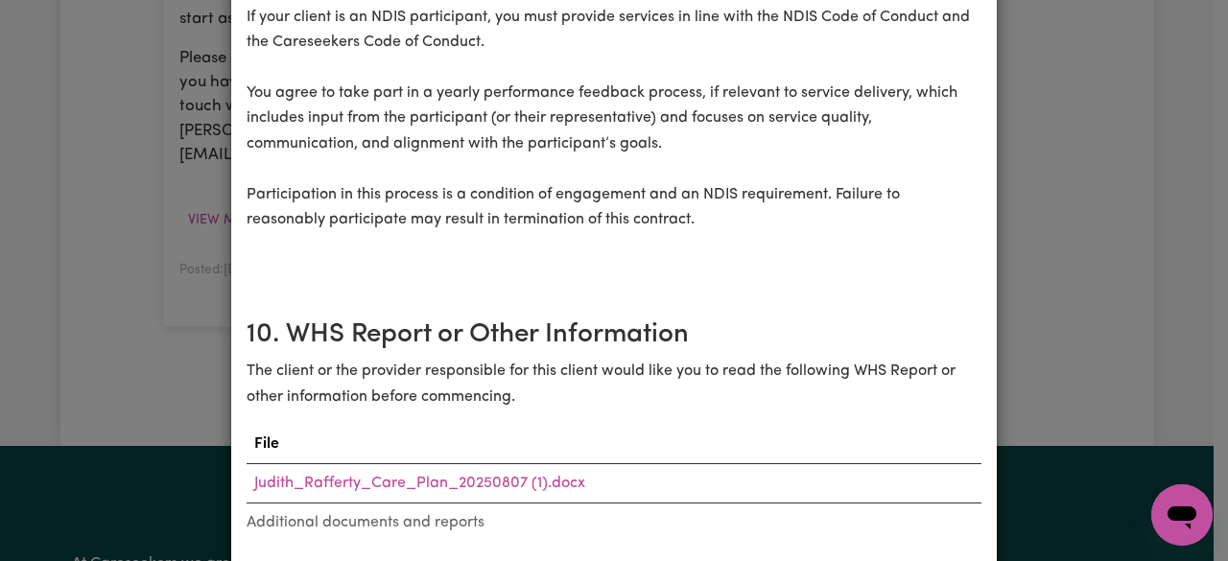
scroll to position [2590, 0]
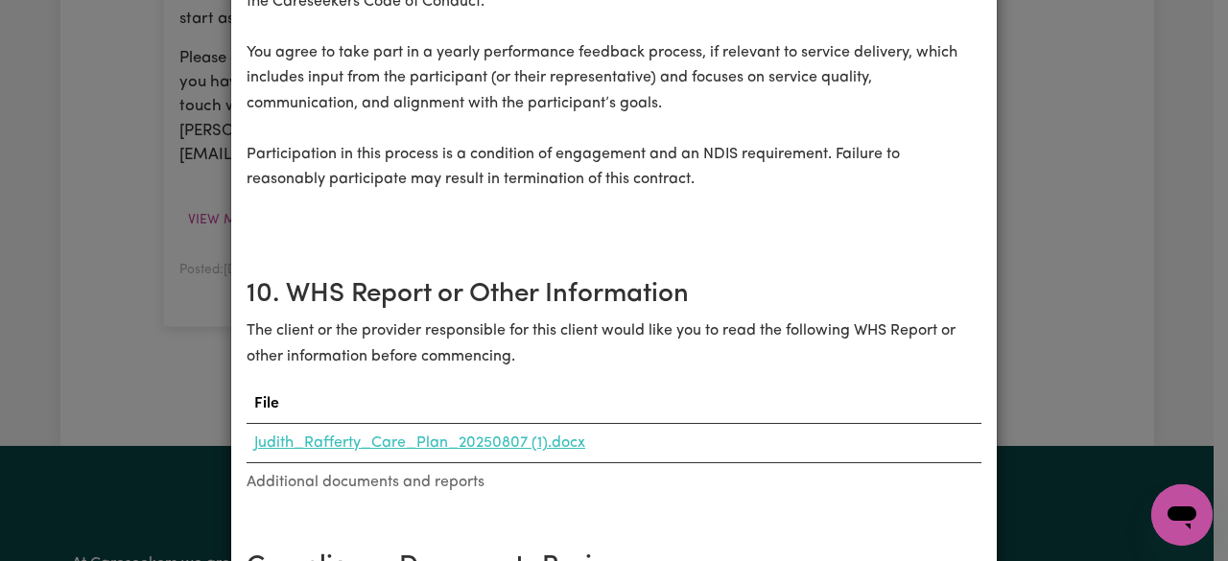
click at [443, 436] on link "Judith_Rafferty_Care_Plan_20250807 (1).docx" at bounding box center [419, 443] width 331 height 15
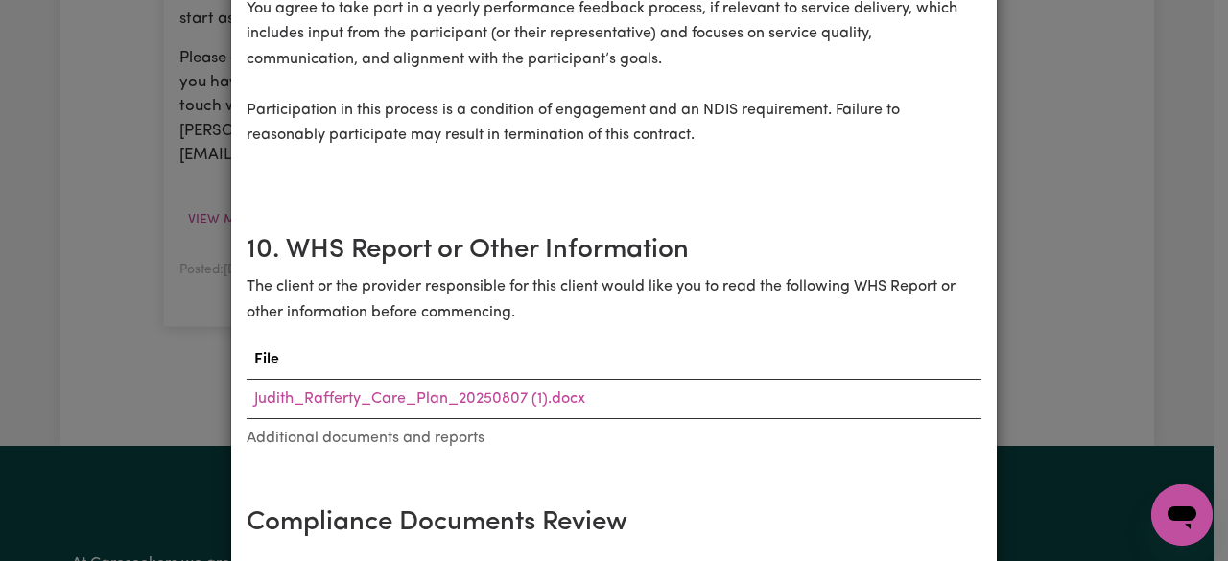
scroll to position [3018, 0]
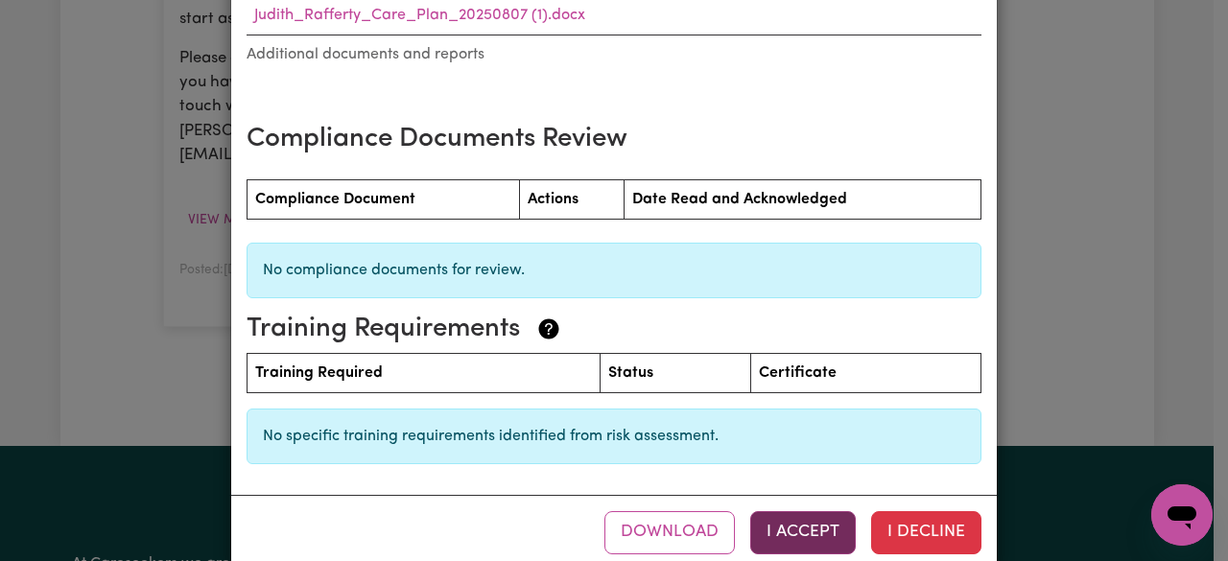
click at [792, 511] on button "I Accept" at bounding box center [803, 532] width 106 height 42
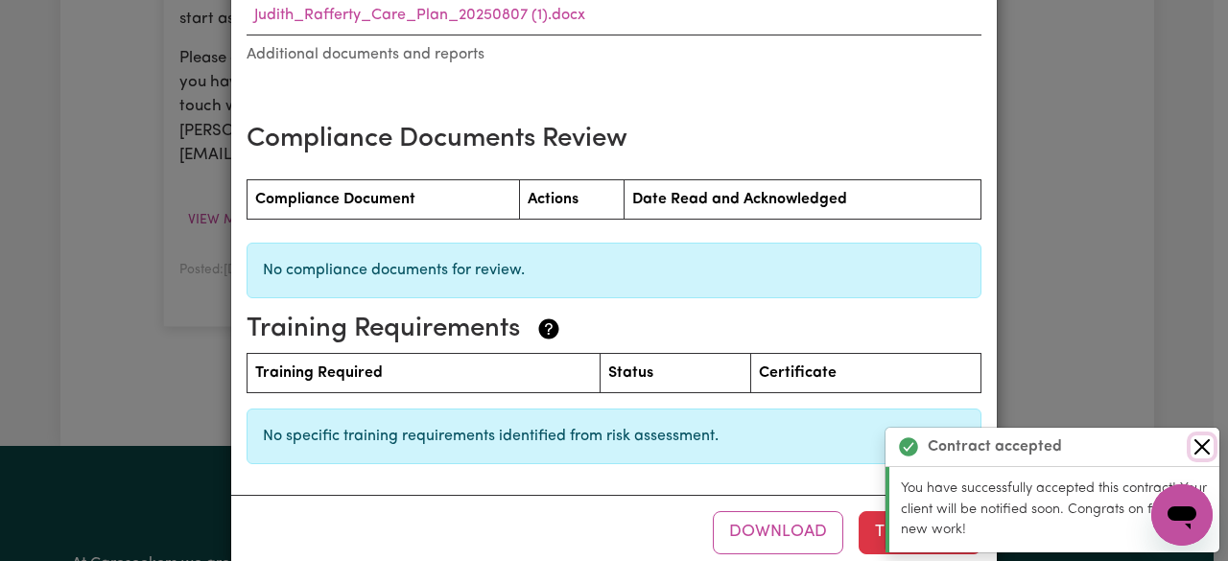
click at [1201, 450] on button "Close" at bounding box center [1201, 447] width 23 height 23
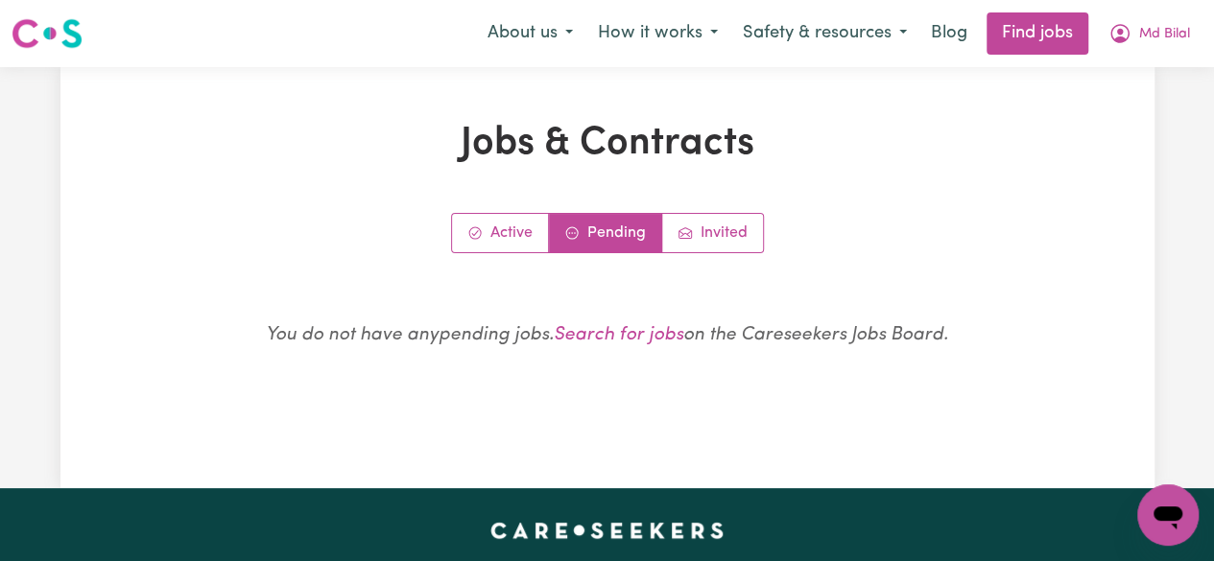
scroll to position [0, 0]
click at [468, 247] on link "Active" at bounding box center [500, 233] width 97 height 38
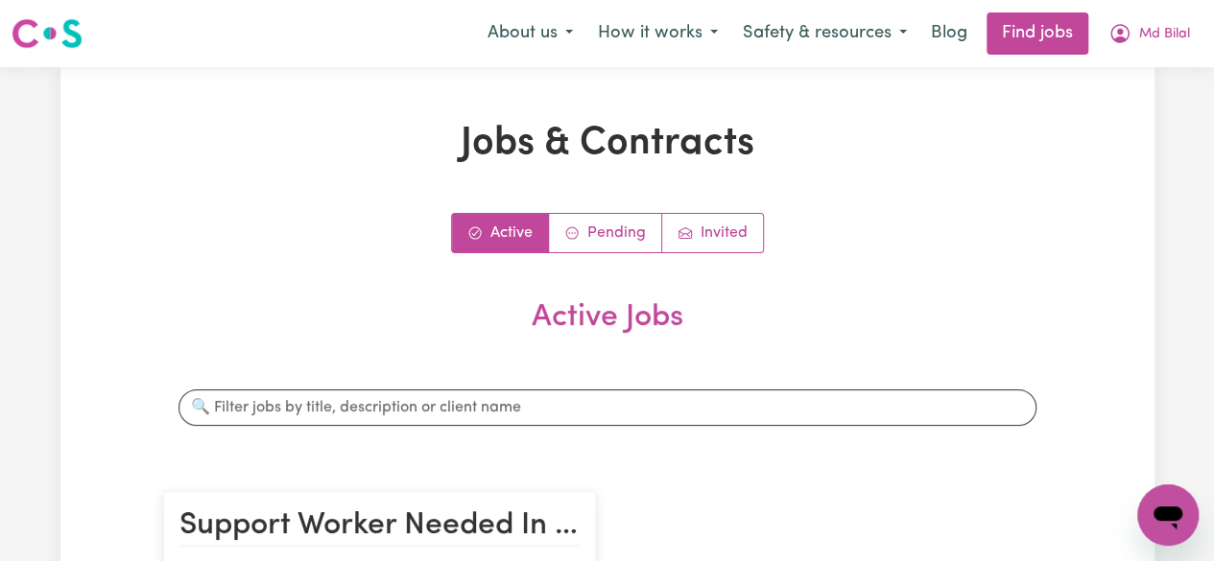
click at [614, 247] on link "Pending" at bounding box center [605, 233] width 113 height 38
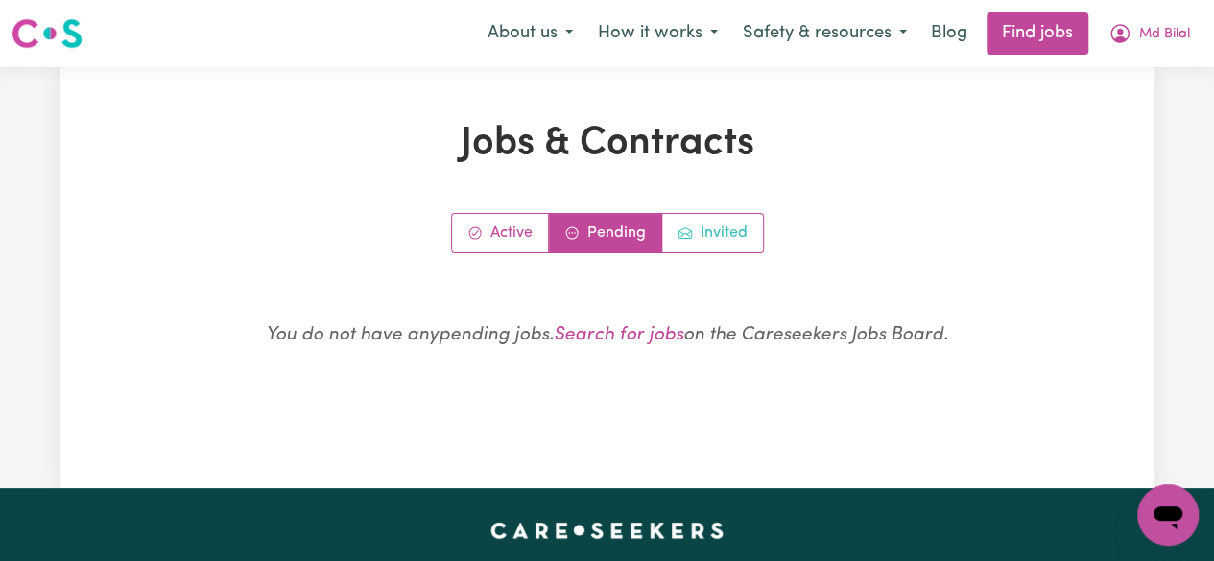
click at [704, 220] on link "Invited" at bounding box center [712, 233] width 101 height 38
